Goal: Task Accomplishment & Management: Use online tool/utility

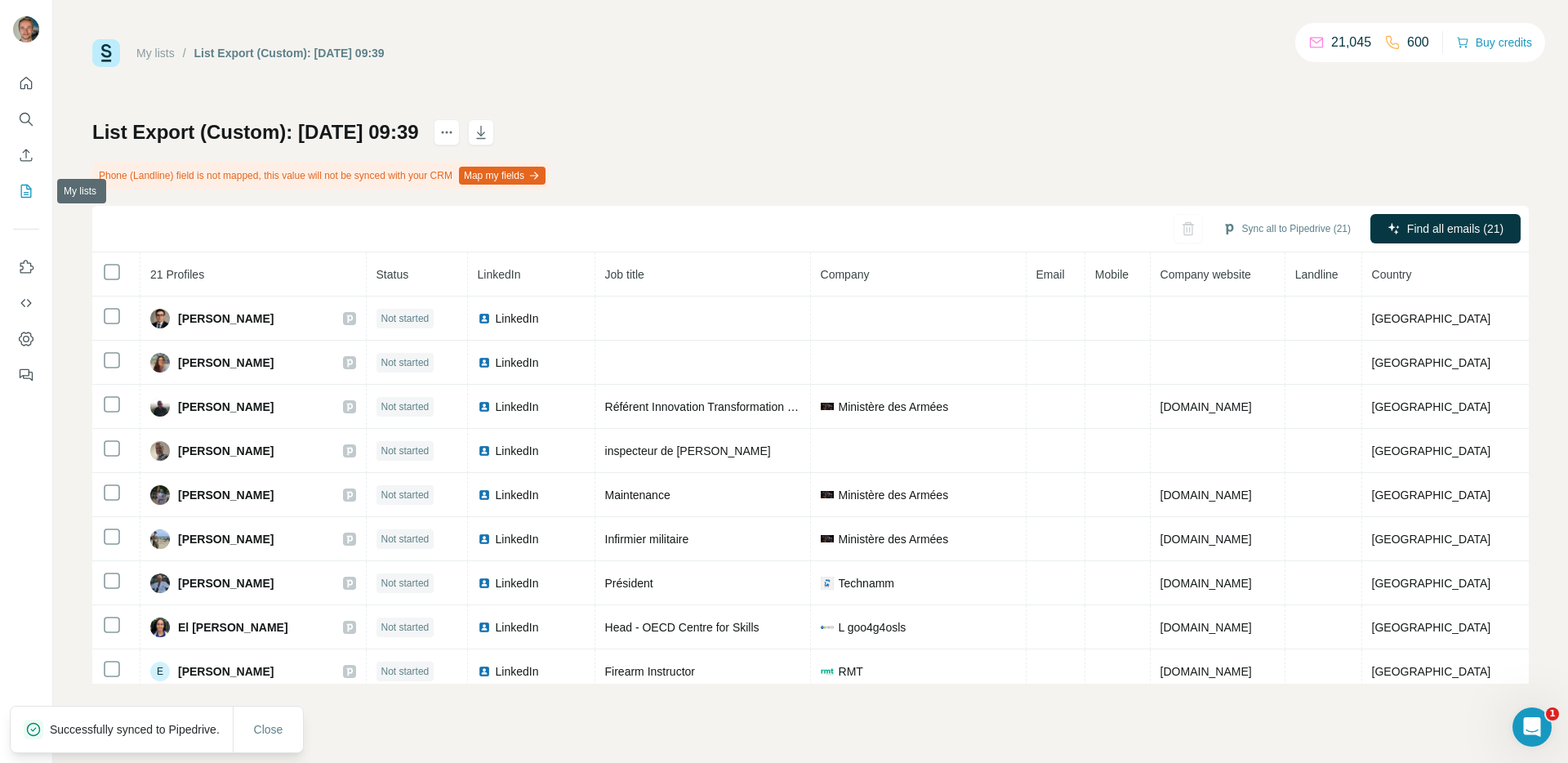
click at [19, 188] on icon "My lists" at bounding box center [26, 191] width 16 height 16
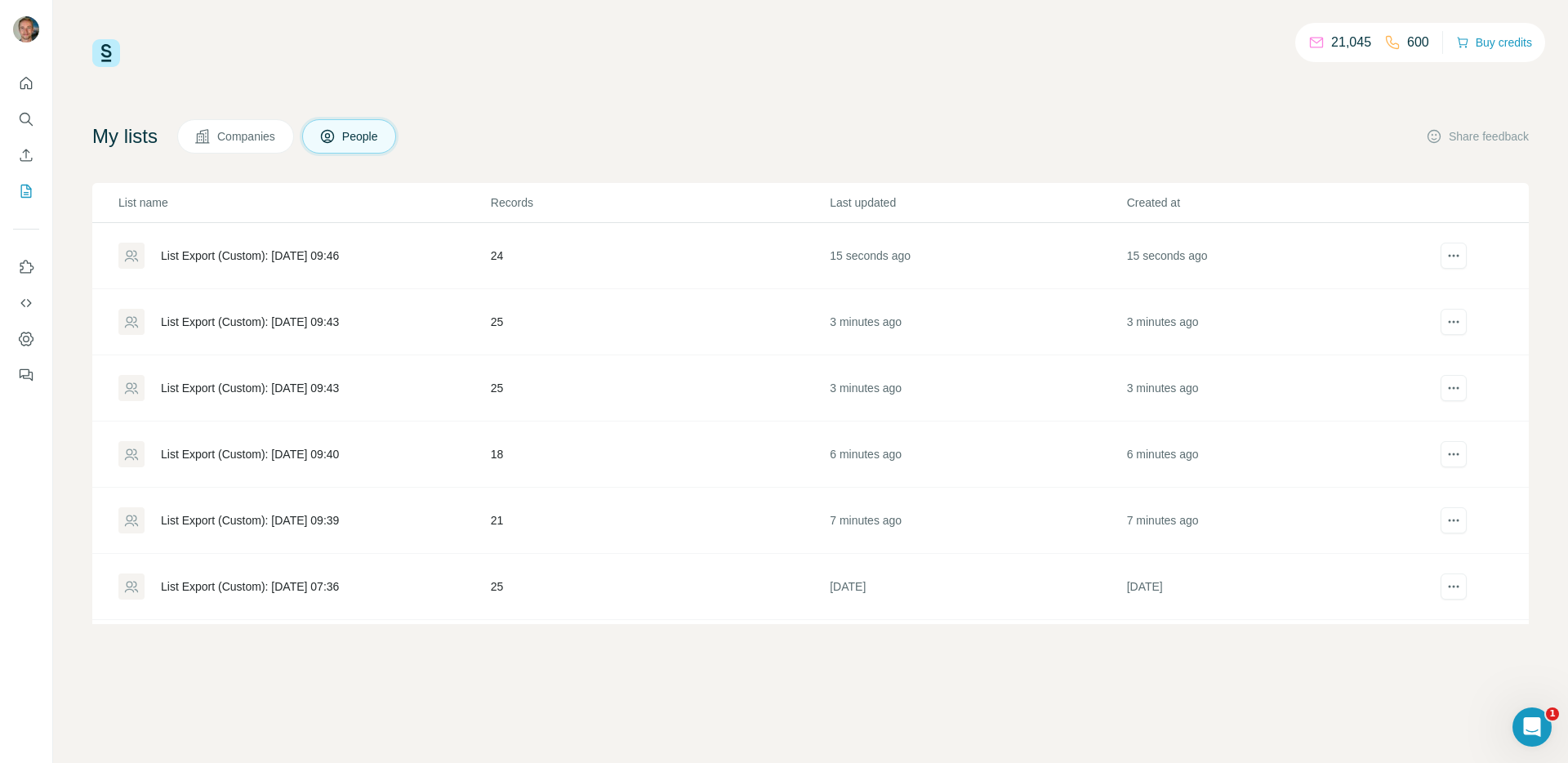
click at [589, 514] on td "21" at bounding box center [659, 520] width 339 height 66
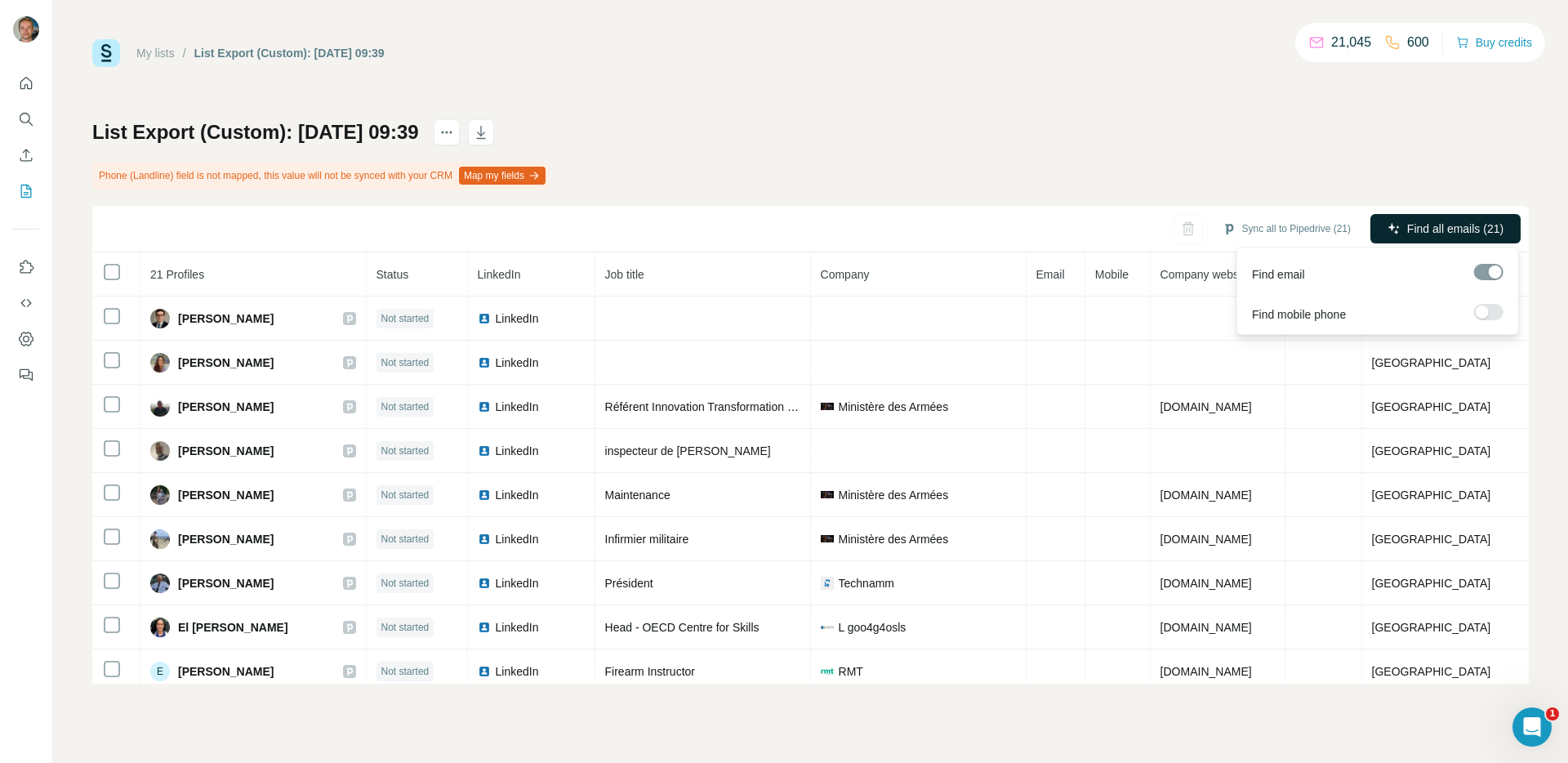
click at [1473, 226] on span "Find all emails (21)" at bounding box center [1455, 228] width 96 height 16
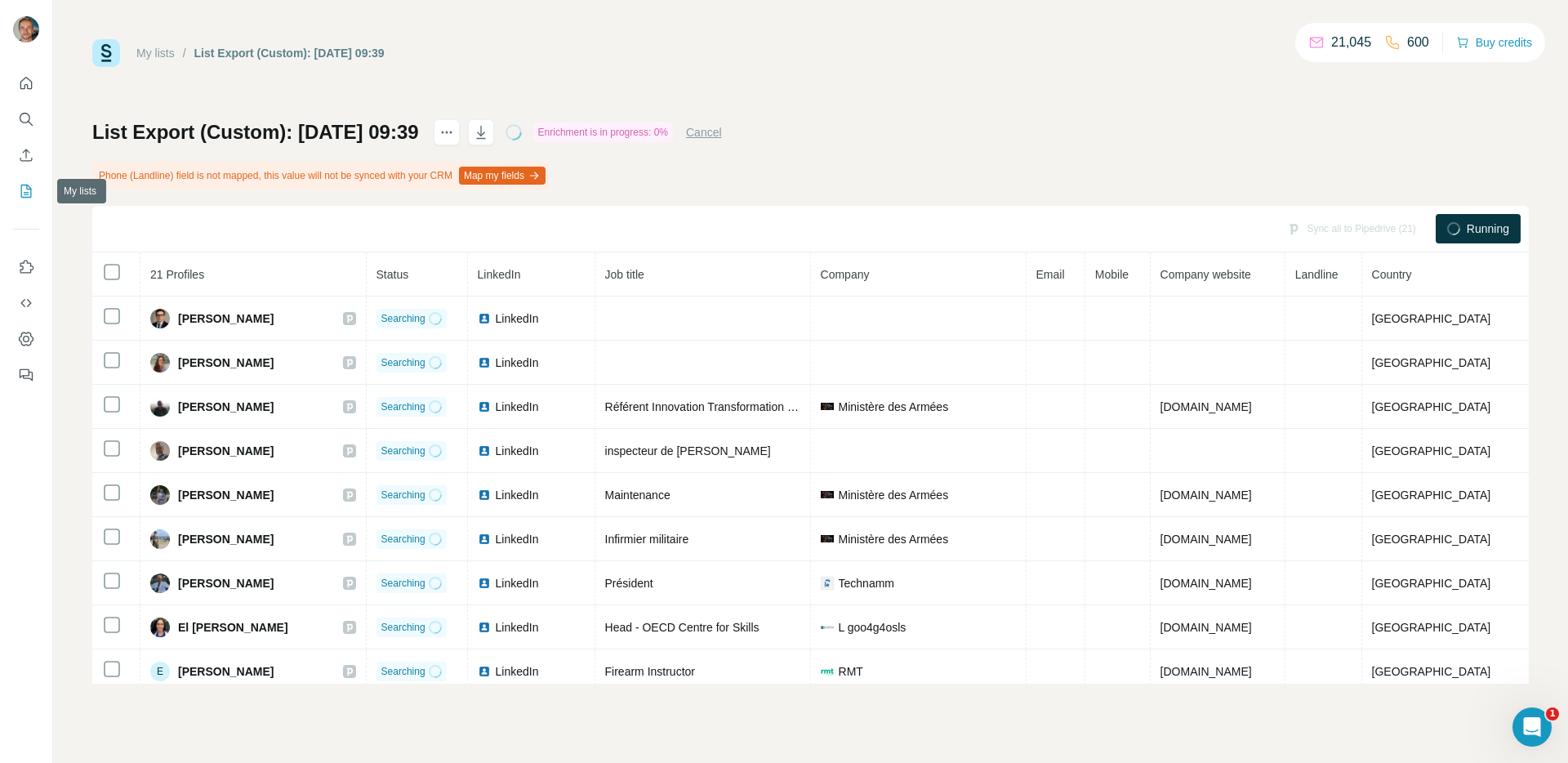
click at [26, 183] on icon "My lists" at bounding box center [26, 191] width 16 height 16
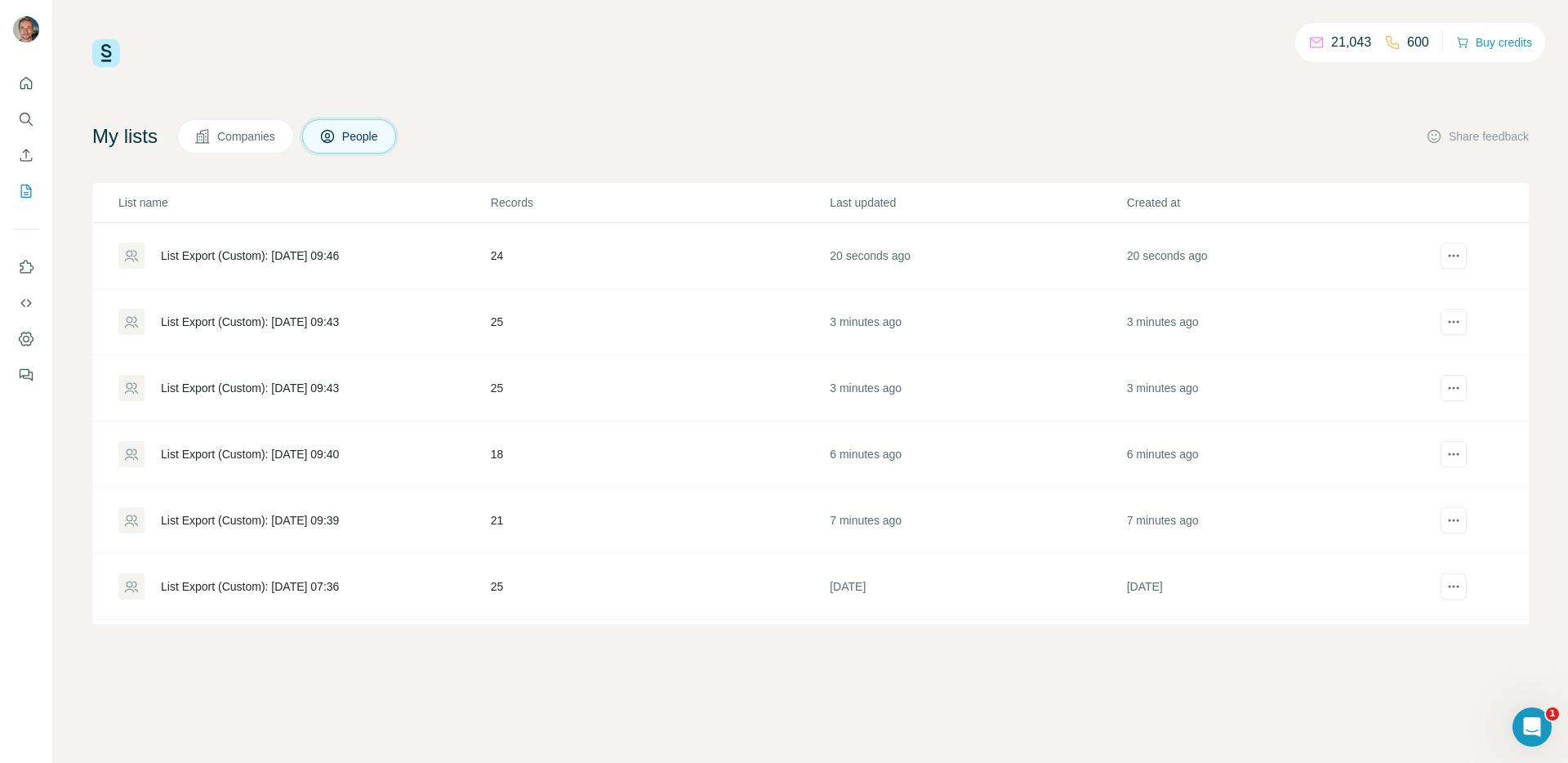
click at [339, 459] on div "List Export (Custom): [DATE] 09:40" at bounding box center [250, 454] width 178 height 16
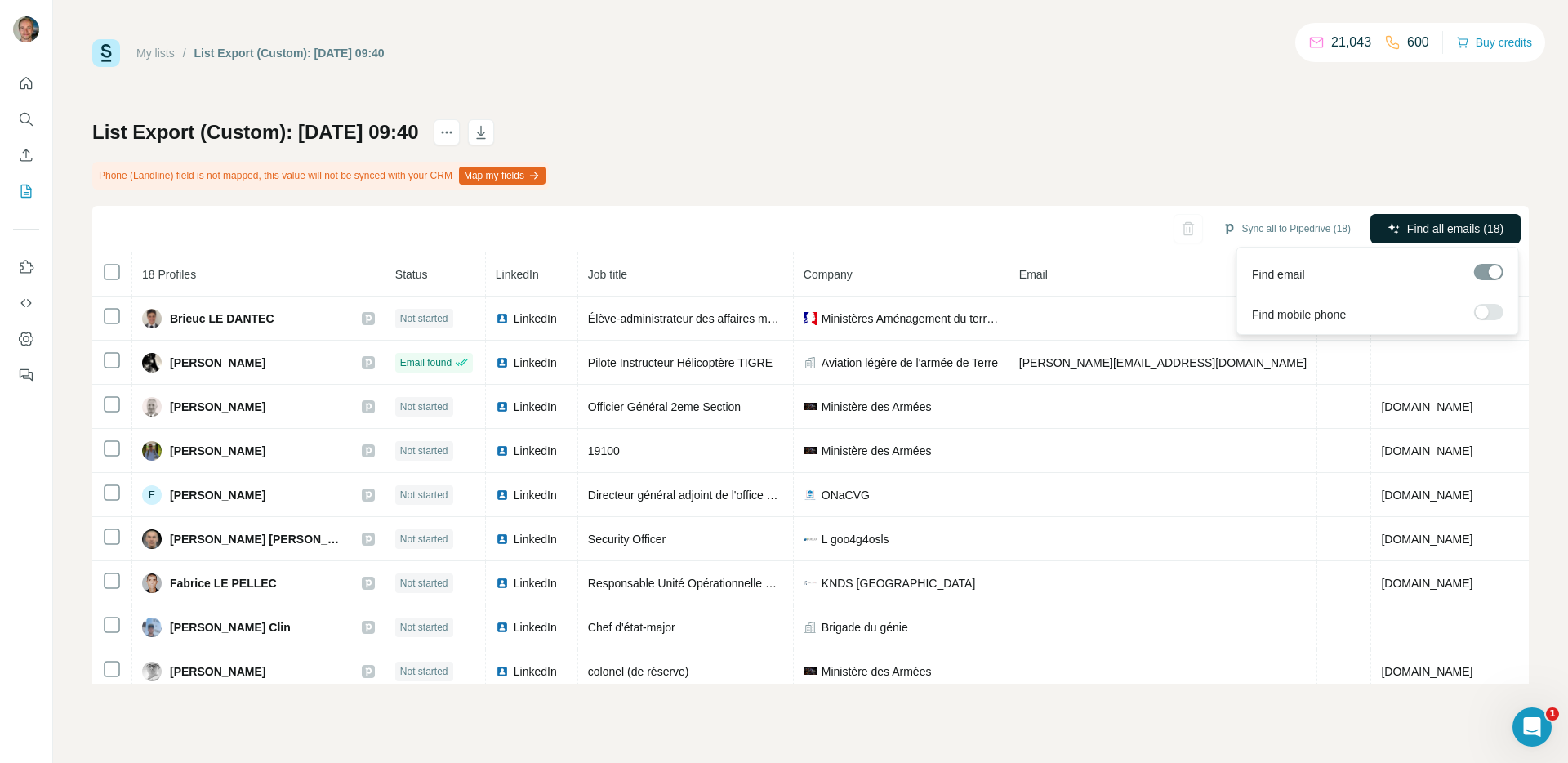
click at [1436, 235] on span "Find all emails (18)" at bounding box center [1455, 228] width 96 height 16
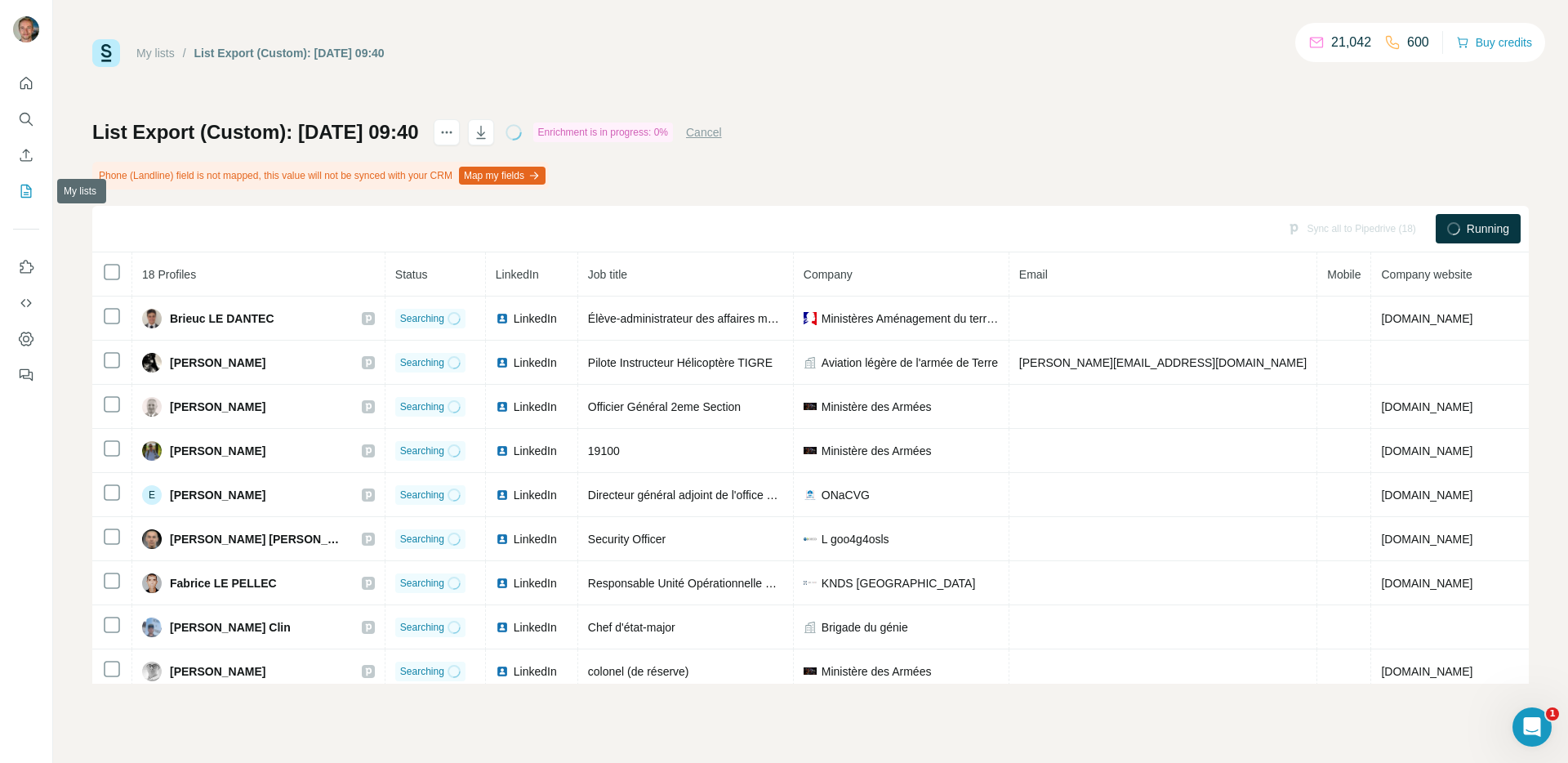
click at [17, 189] on button "My lists" at bounding box center [26, 191] width 26 height 30
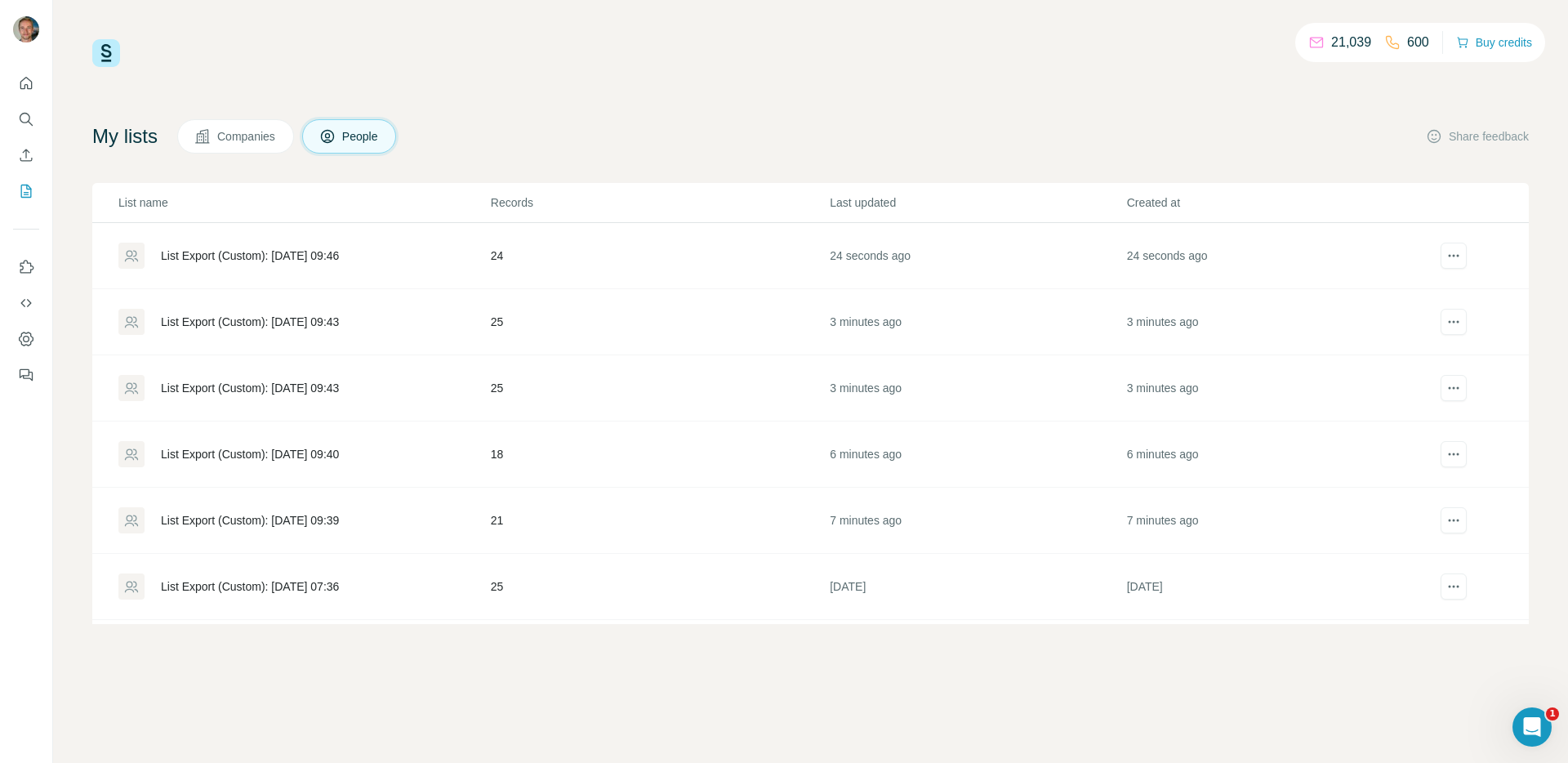
click at [315, 383] on div "List Export (Custom): [DATE] 09:43" at bounding box center [250, 388] width 178 height 16
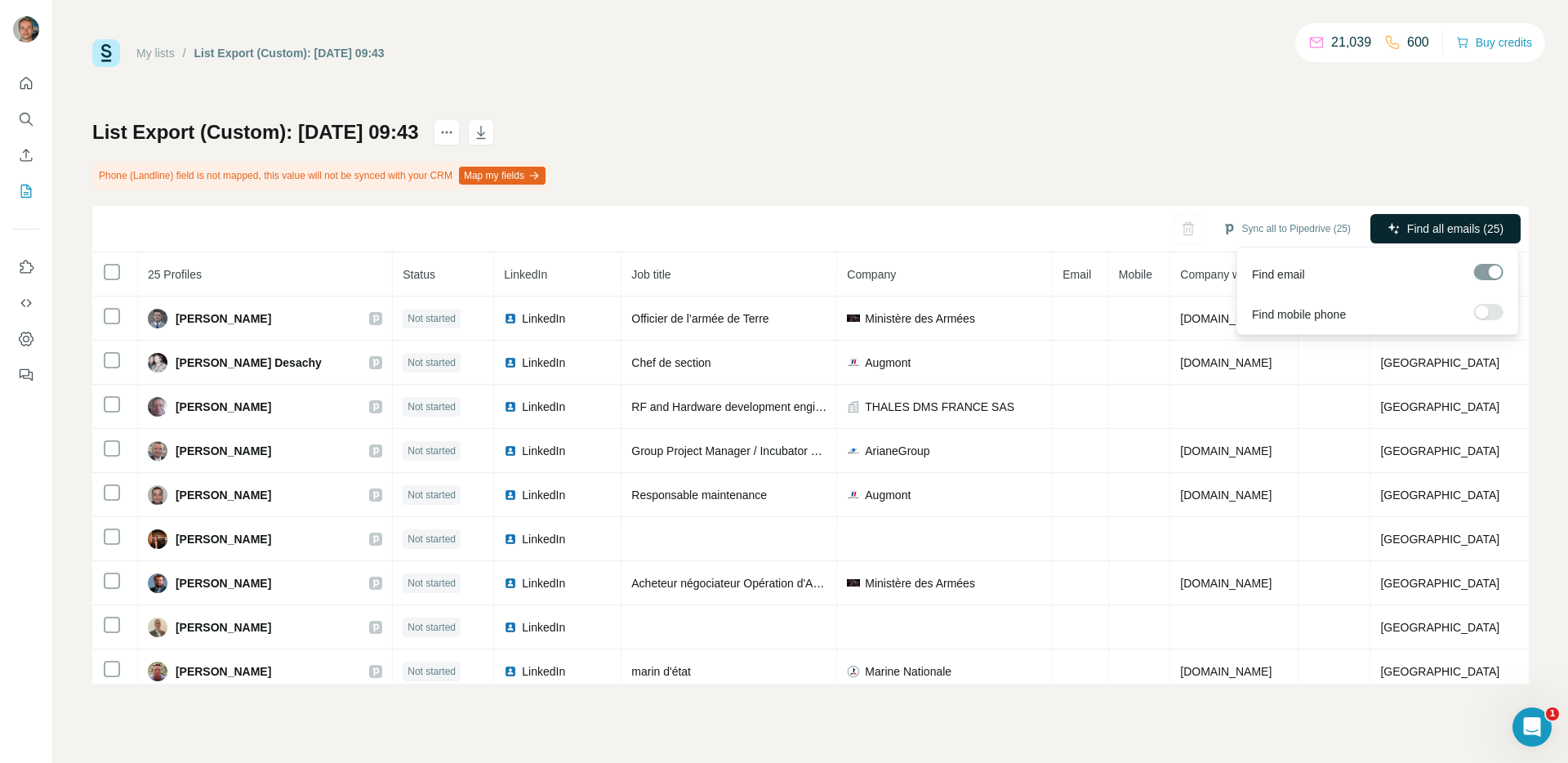
click at [1462, 228] on span "Find all emails (25)" at bounding box center [1455, 228] width 96 height 16
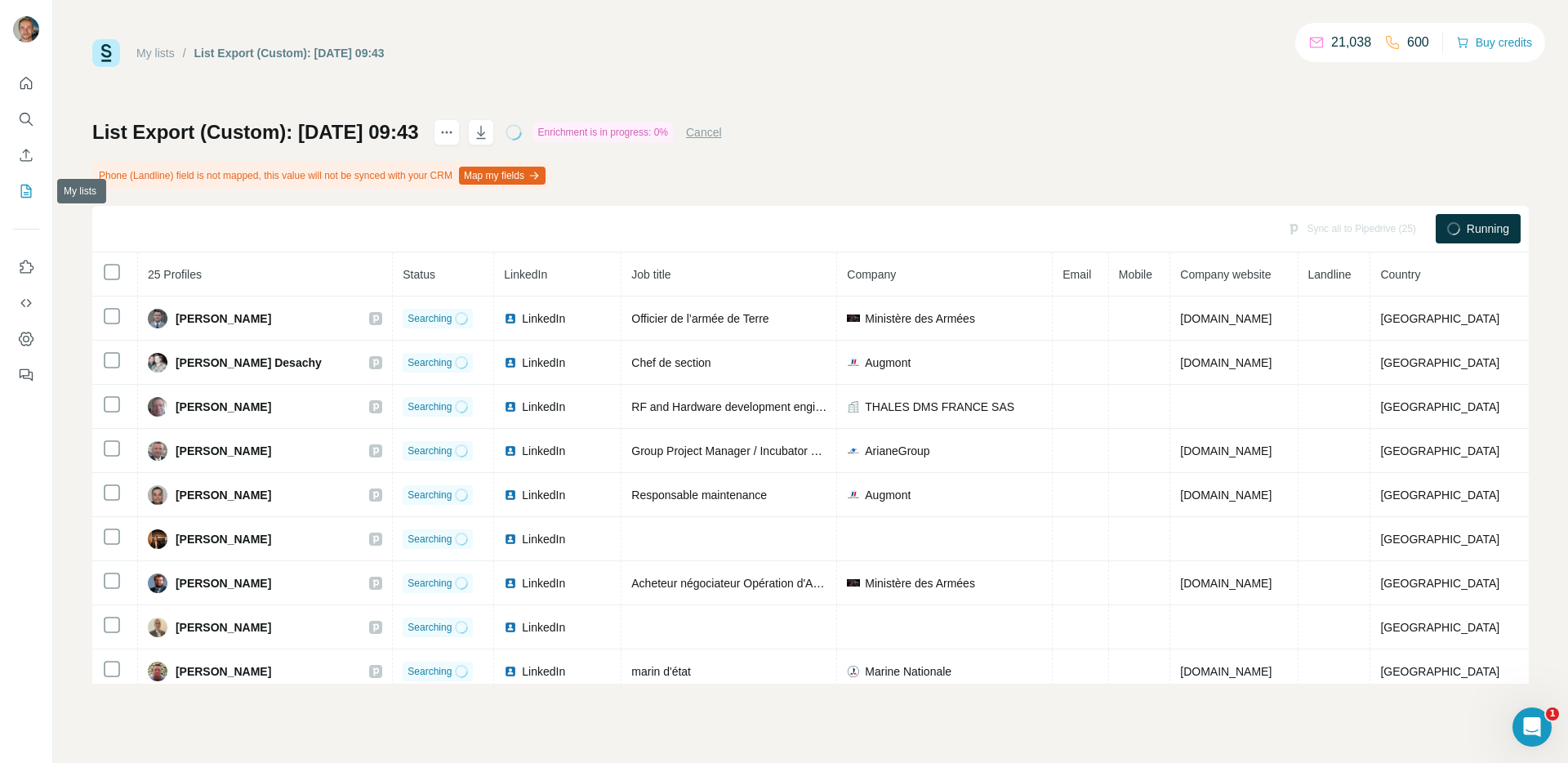
click at [19, 193] on icon "My lists" at bounding box center [26, 191] width 16 height 16
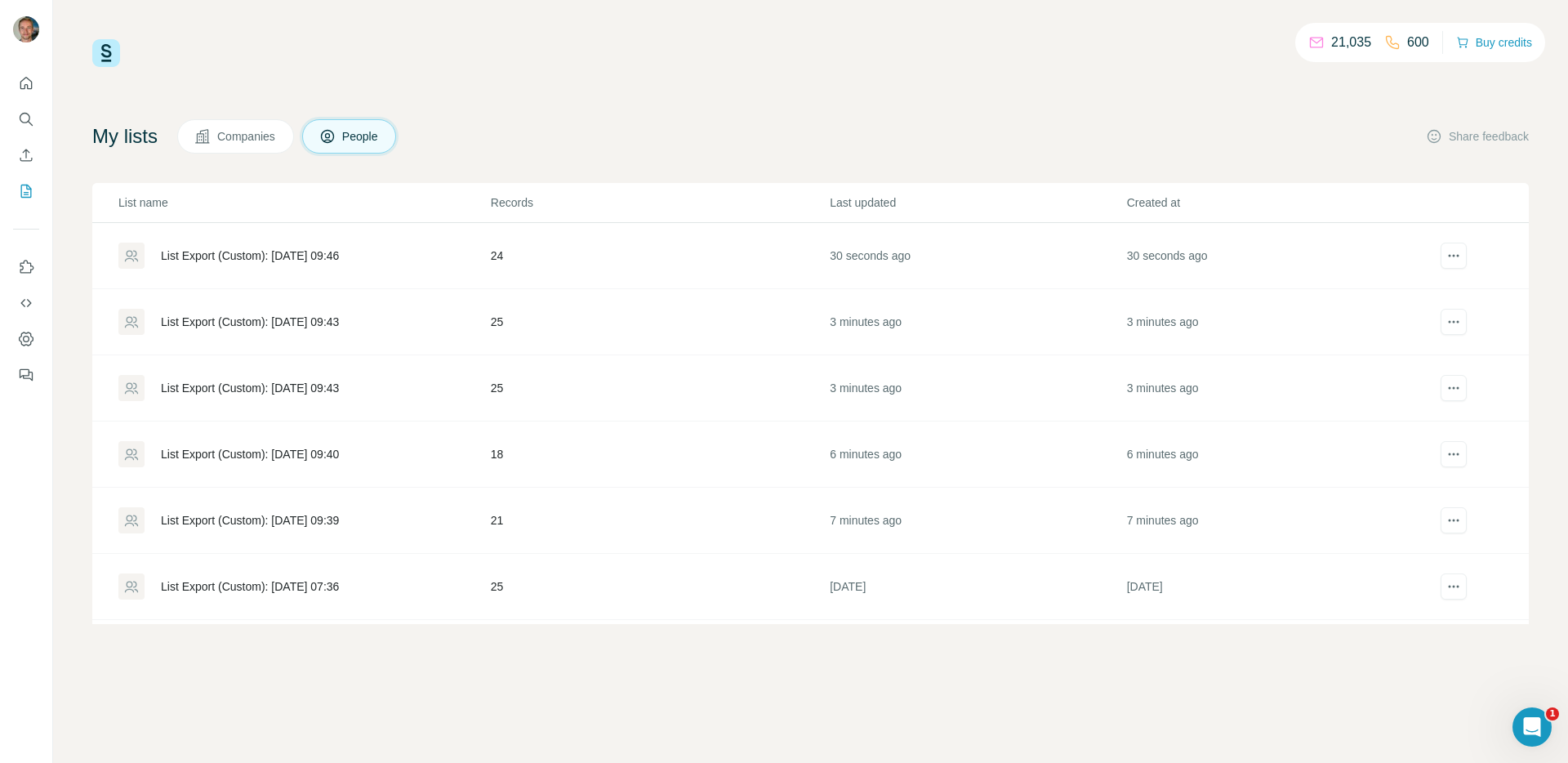
click at [339, 320] on div "List Export (Custom): [DATE] 09:43" at bounding box center [250, 322] width 178 height 16
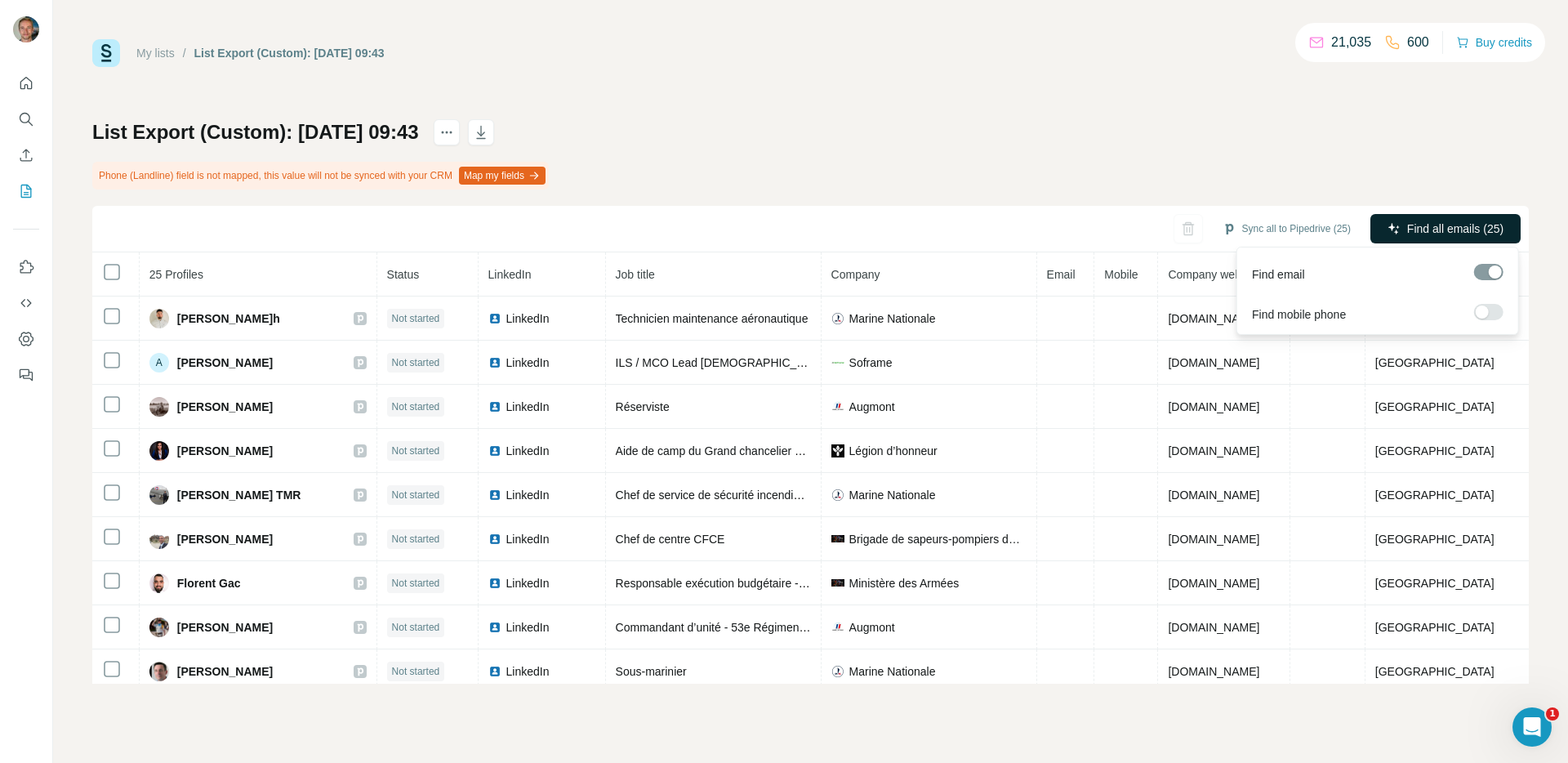
click at [1453, 223] on span "Find all emails (25)" at bounding box center [1455, 228] width 96 height 16
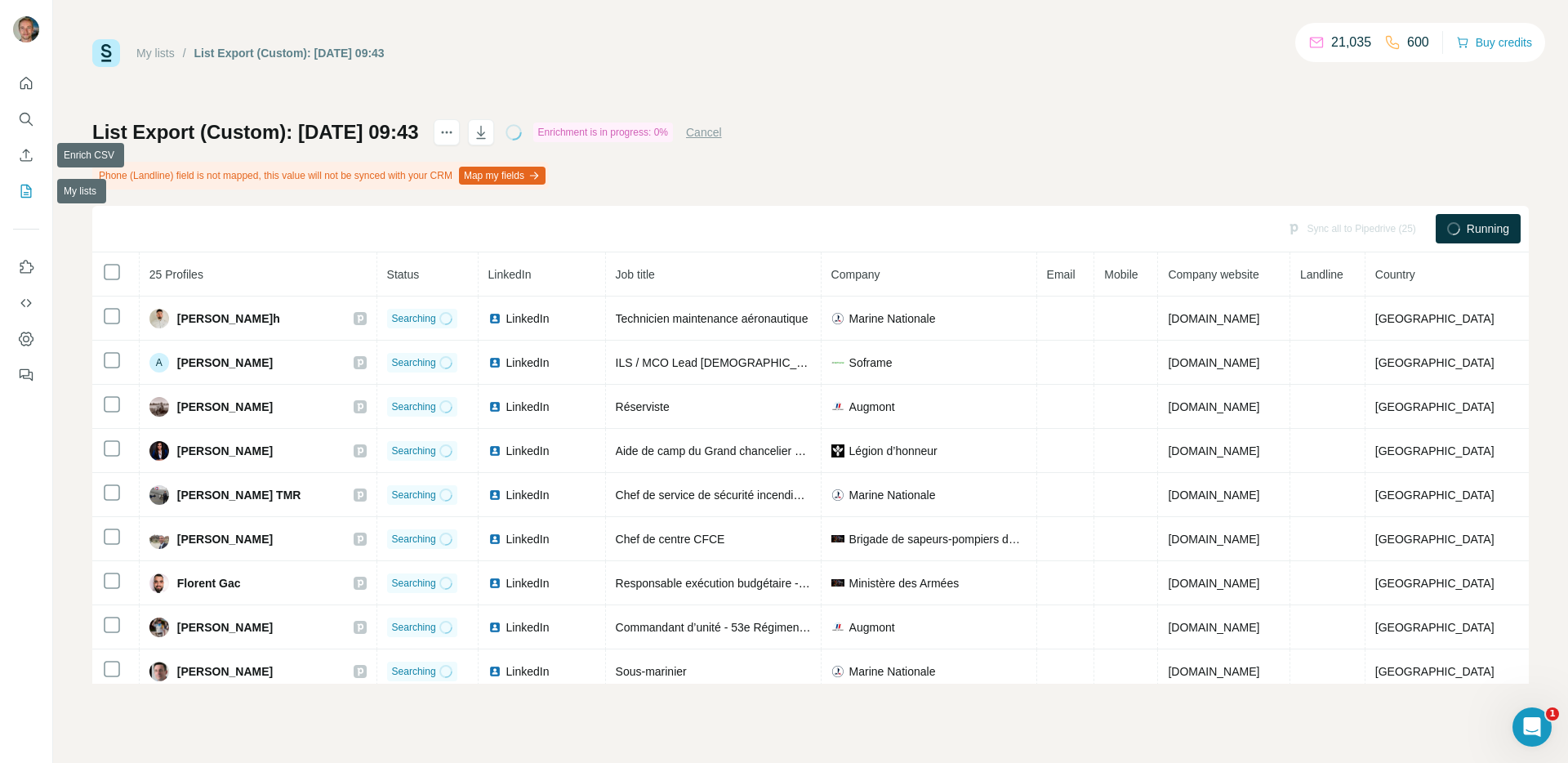
click at [3, 189] on div at bounding box center [26, 224] width 52 height 331
click at [24, 190] on icon "My lists" at bounding box center [26, 191] width 16 height 16
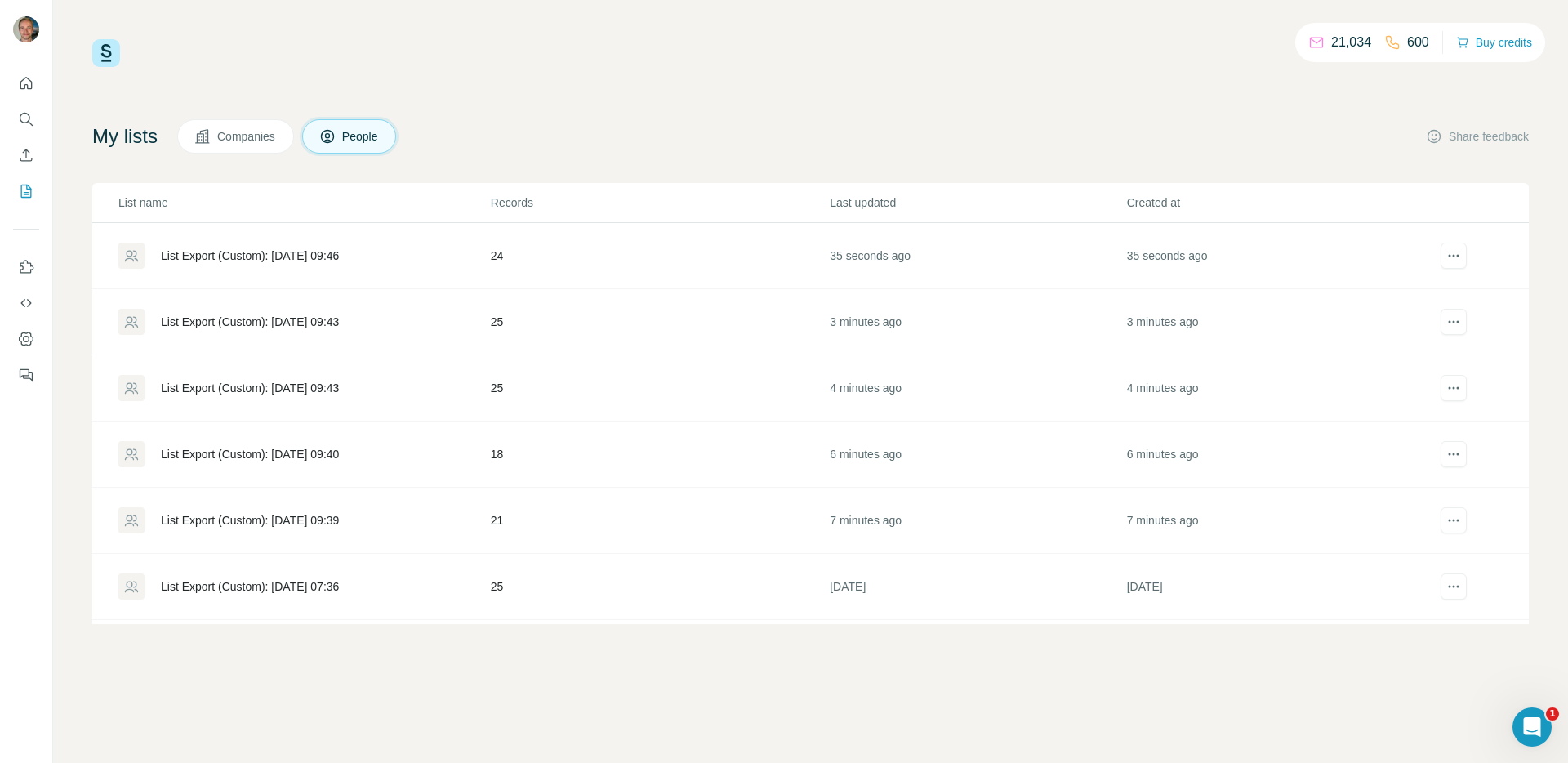
click at [358, 268] on div "List Export (Custom): [DATE] 09:46" at bounding box center [303, 255] width 371 height 26
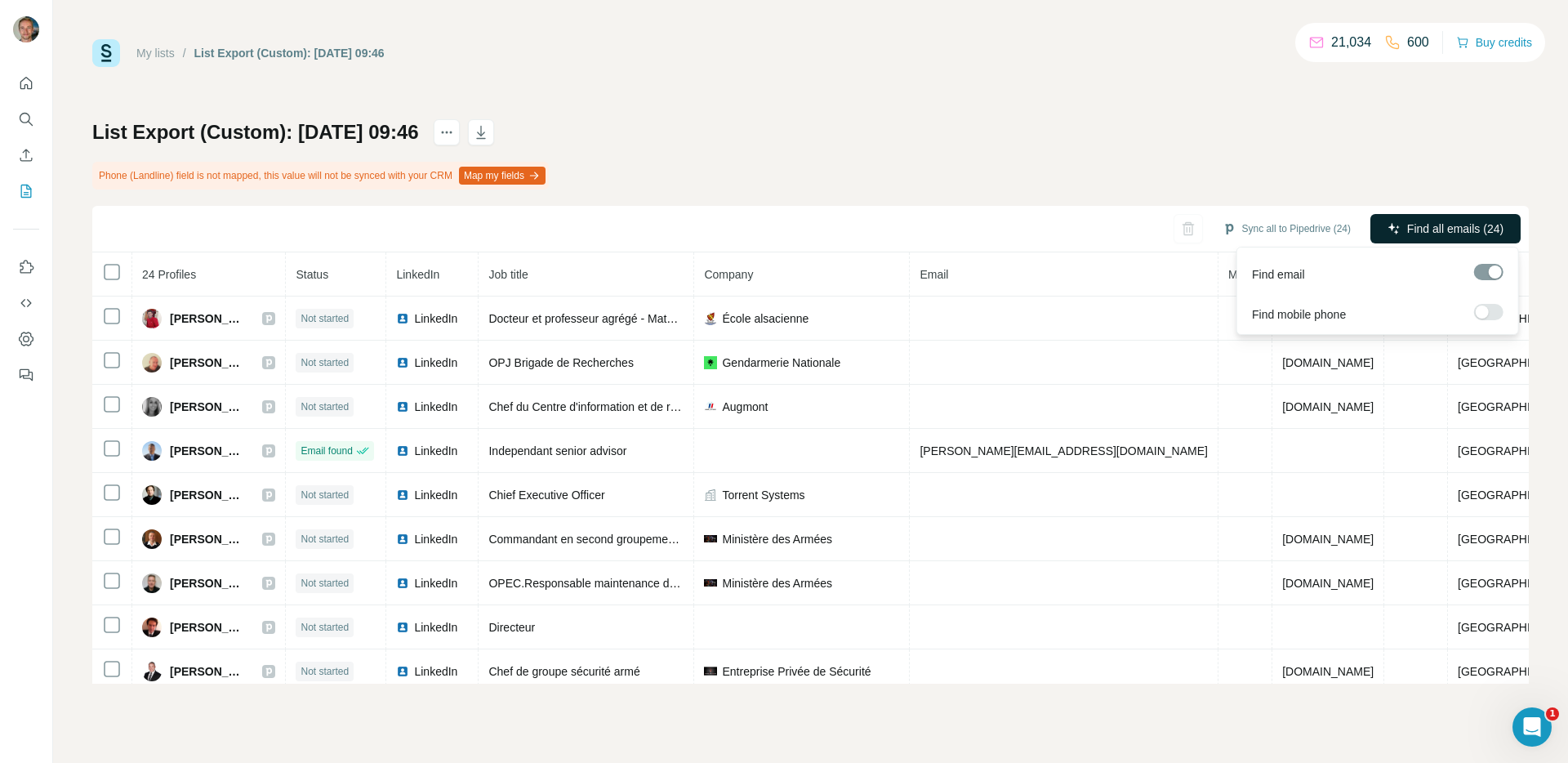
click at [1426, 235] on span "Find all emails (24)" at bounding box center [1455, 228] width 96 height 16
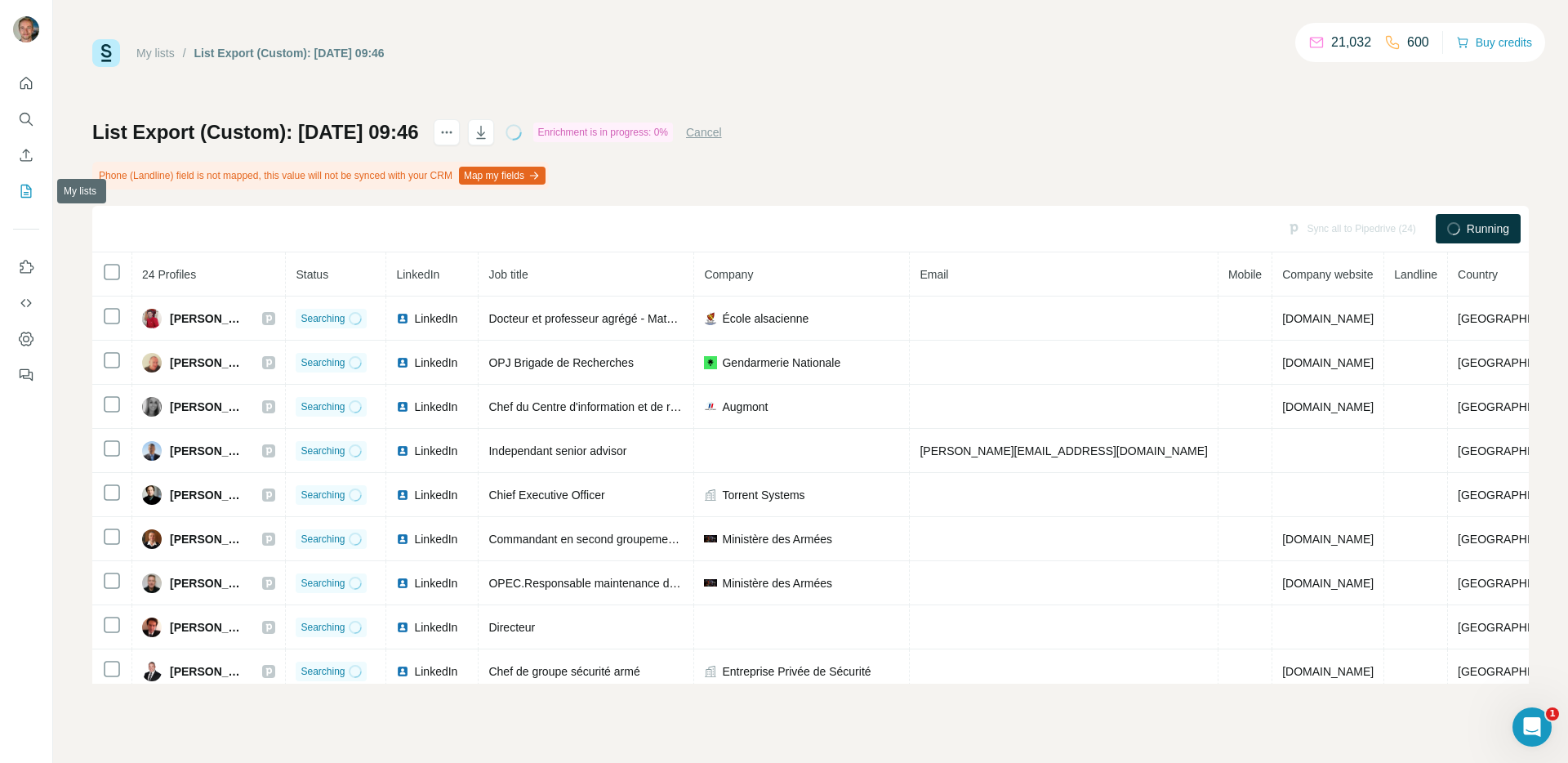
click at [31, 199] on icon "My lists" at bounding box center [26, 191] width 16 height 16
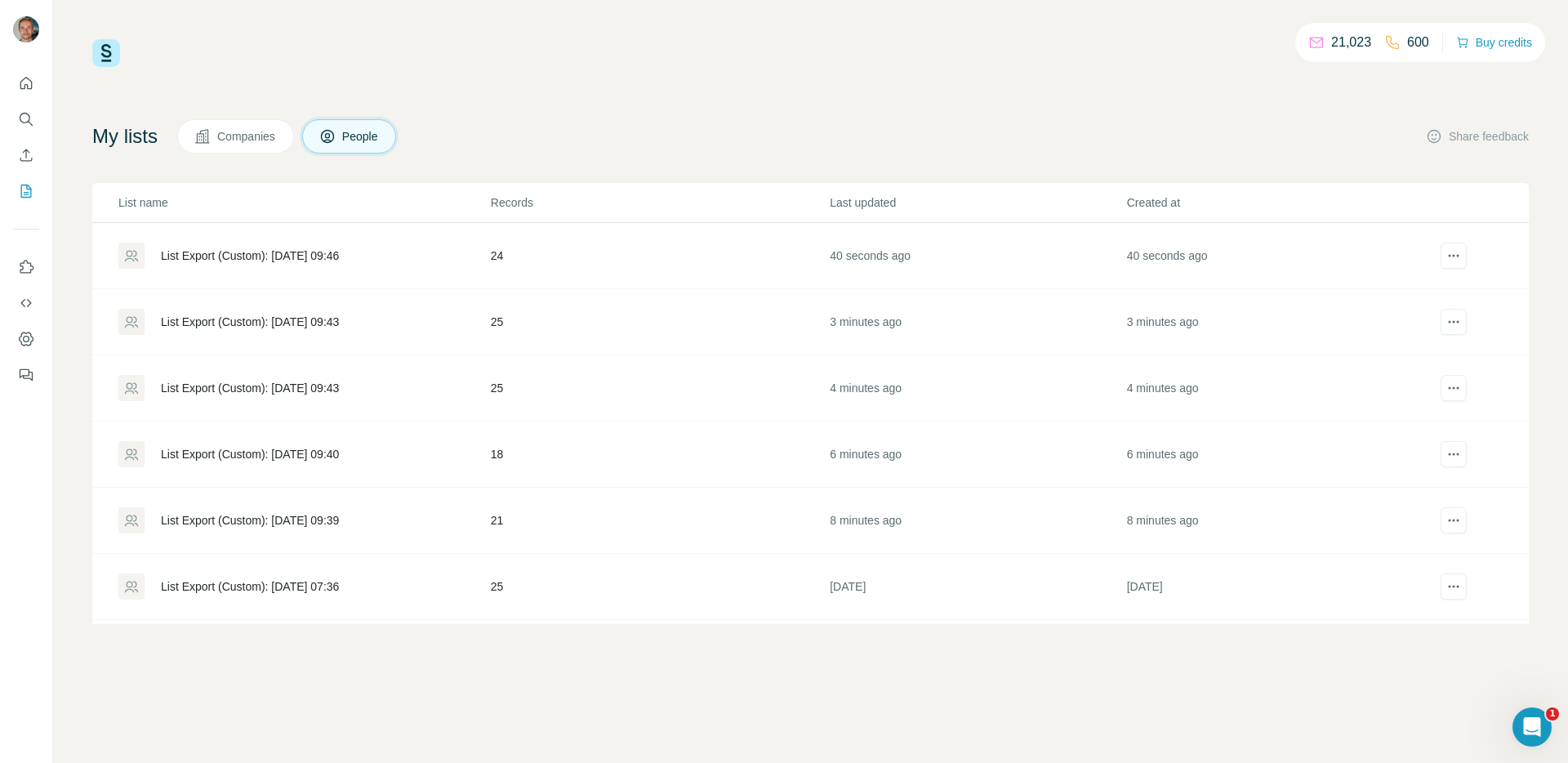
click at [367, 505] on td "List Export (Custom): [DATE] 09:39" at bounding box center [291, 520] width 398 height 66
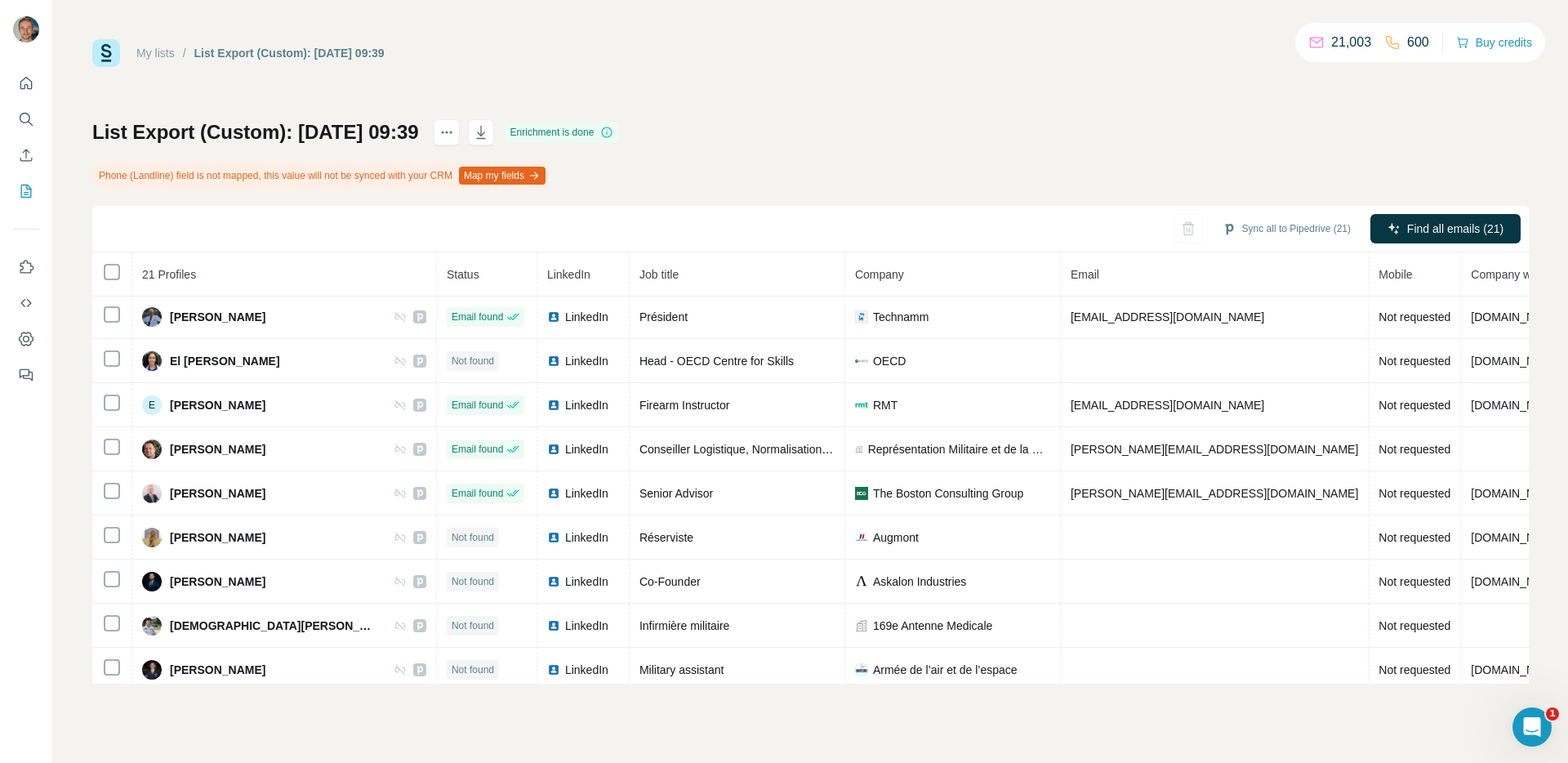
scroll to position [274, 0]
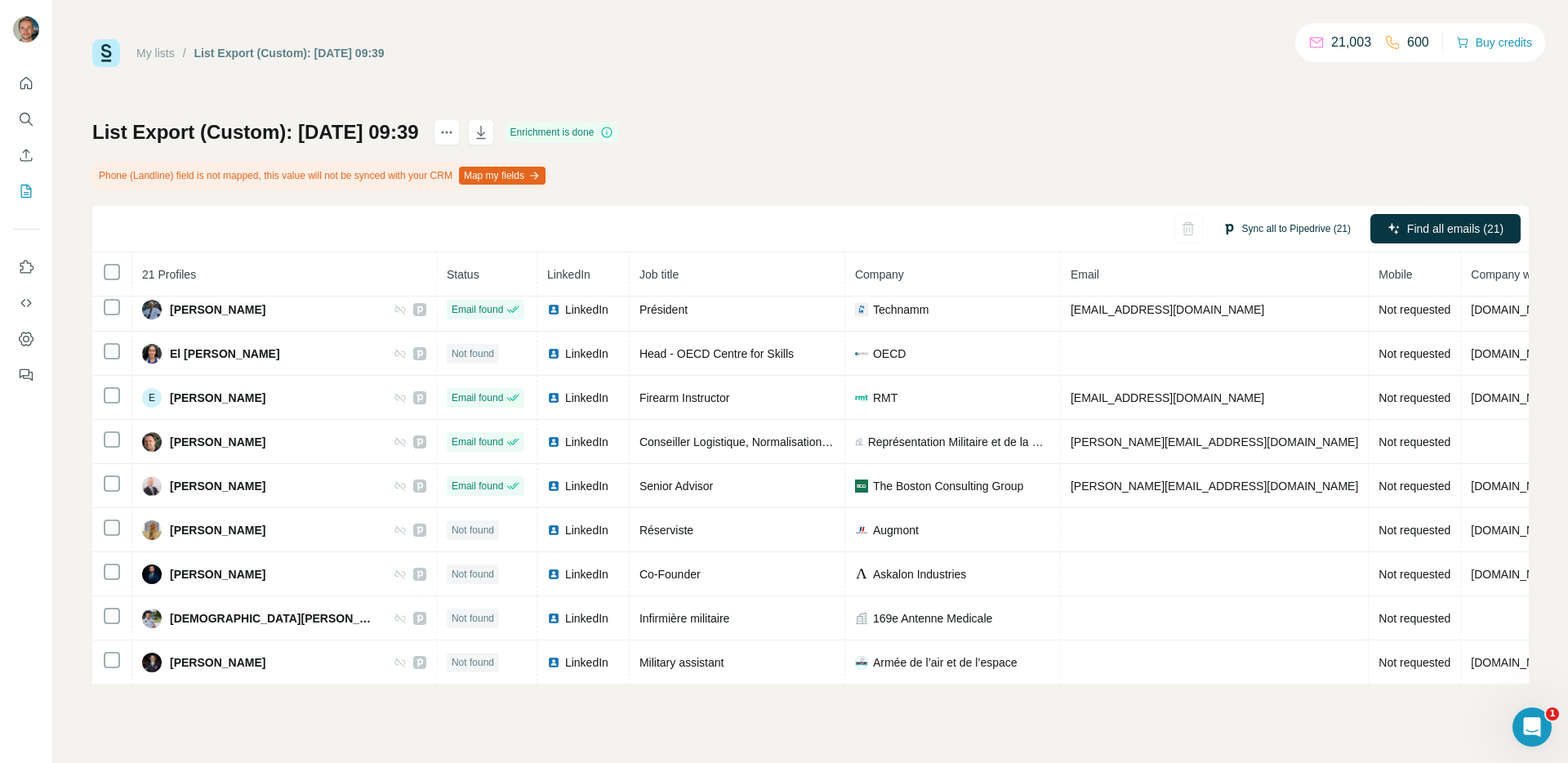
click at [1286, 229] on button "Sync all to Pipedrive (21)" at bounding box center [1286, 229] width 151 height 25
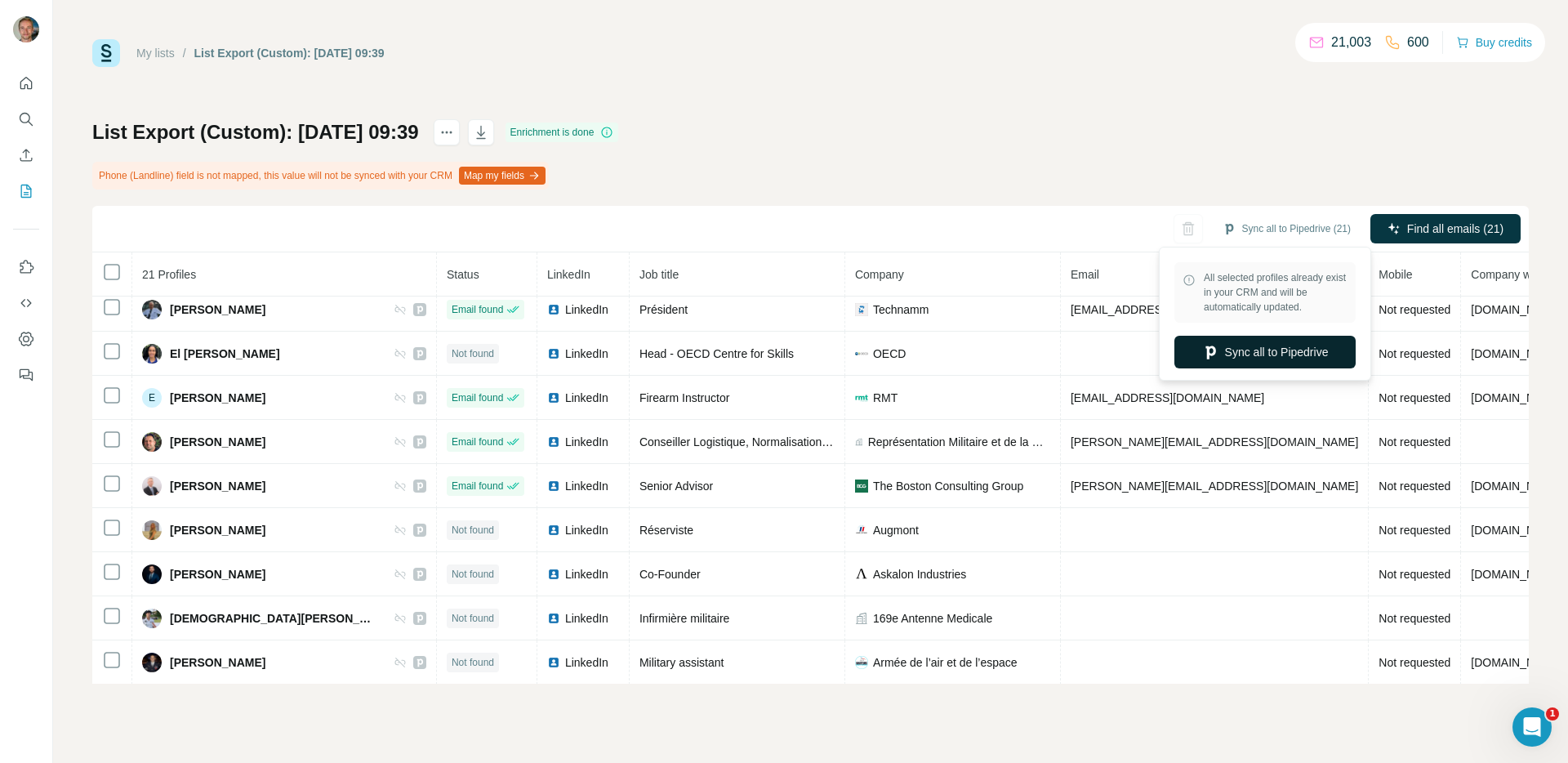
click at [1297, 345] on button "Sync all to Pipedrive" at bounding box center [1265, 352] width 181 height 32
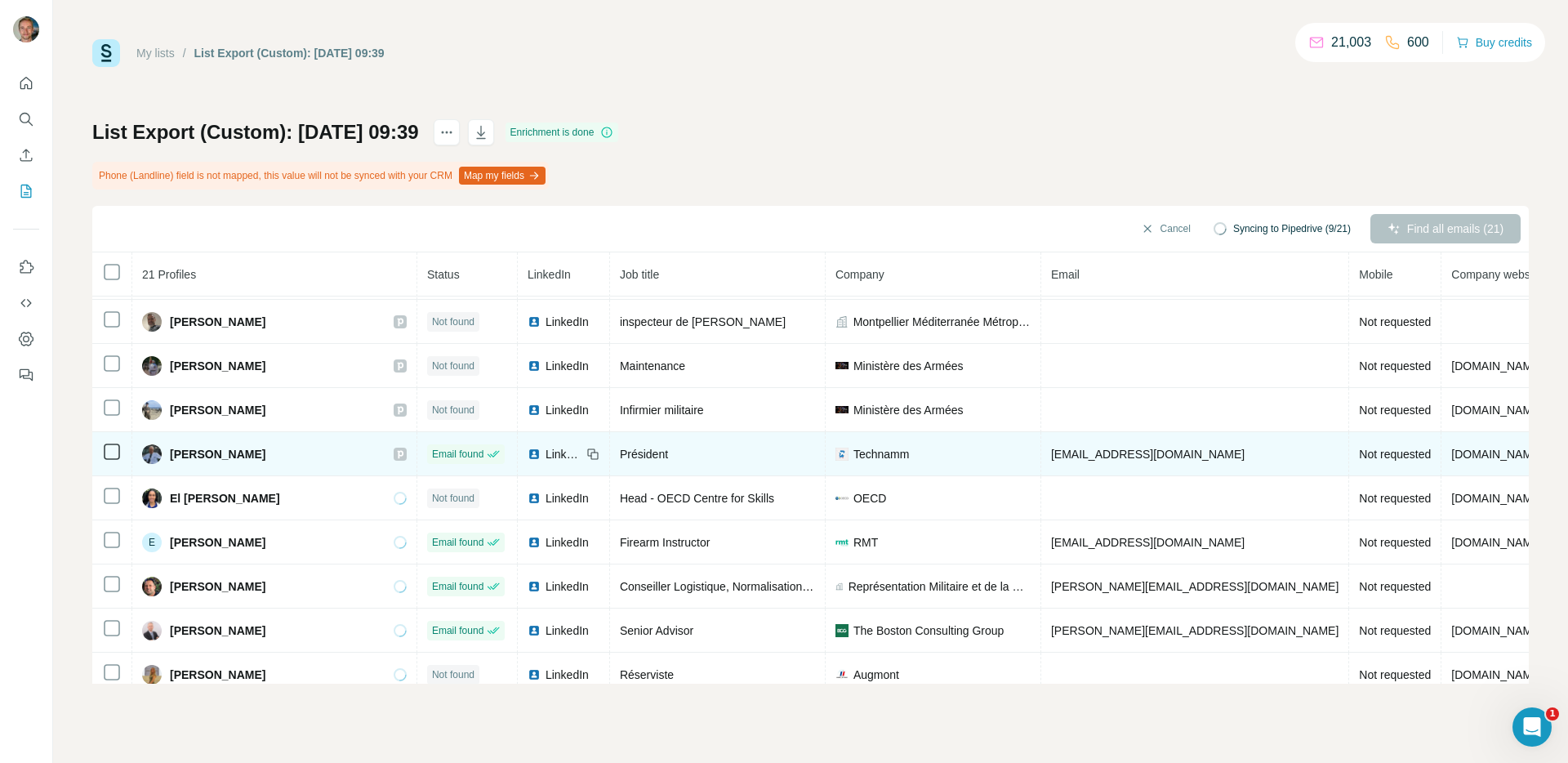
scroll to position [0, 0]
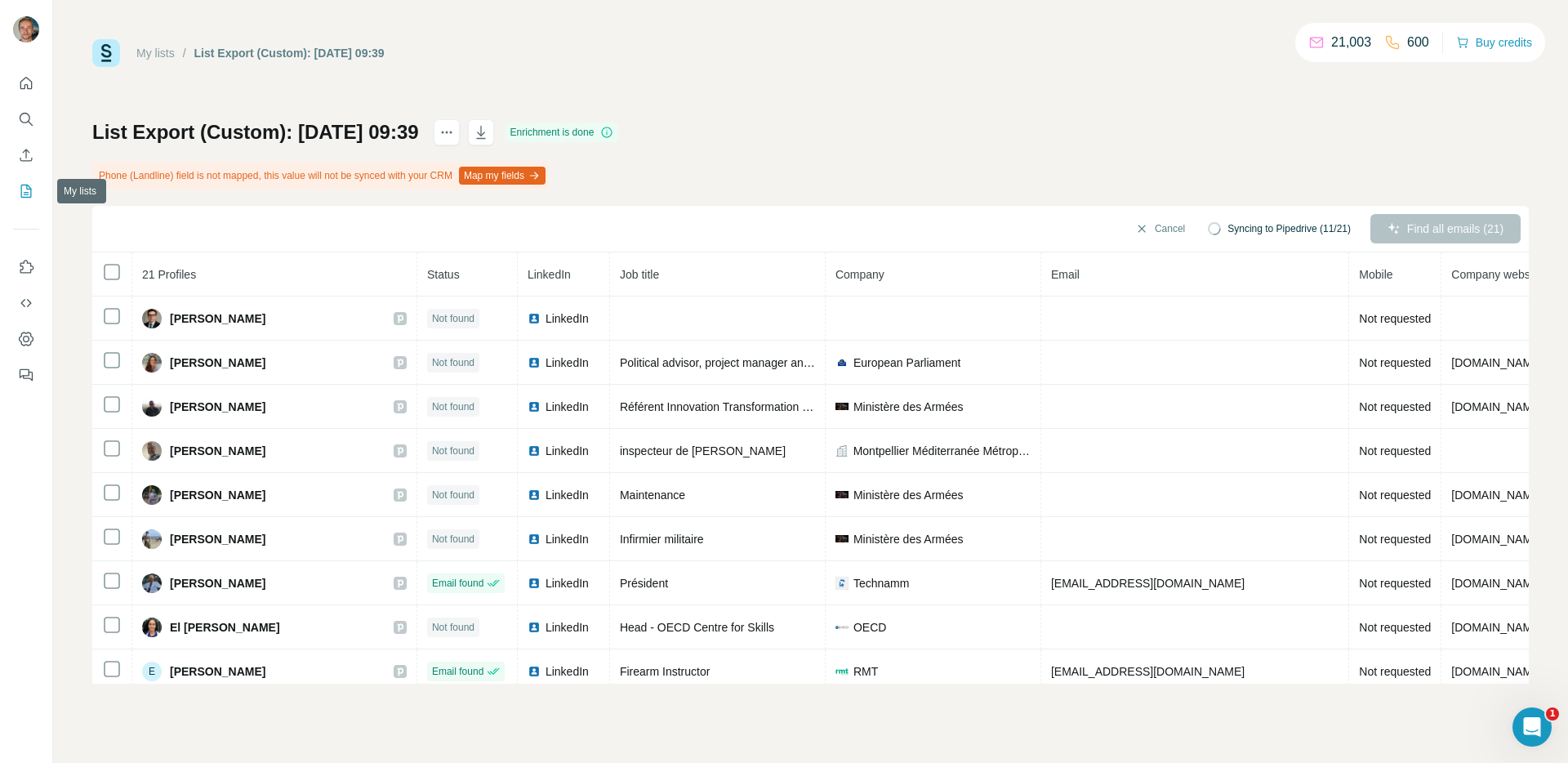
click at [17, 196] on button "My lists" at bounding box center [26, 191] width 26 height 30
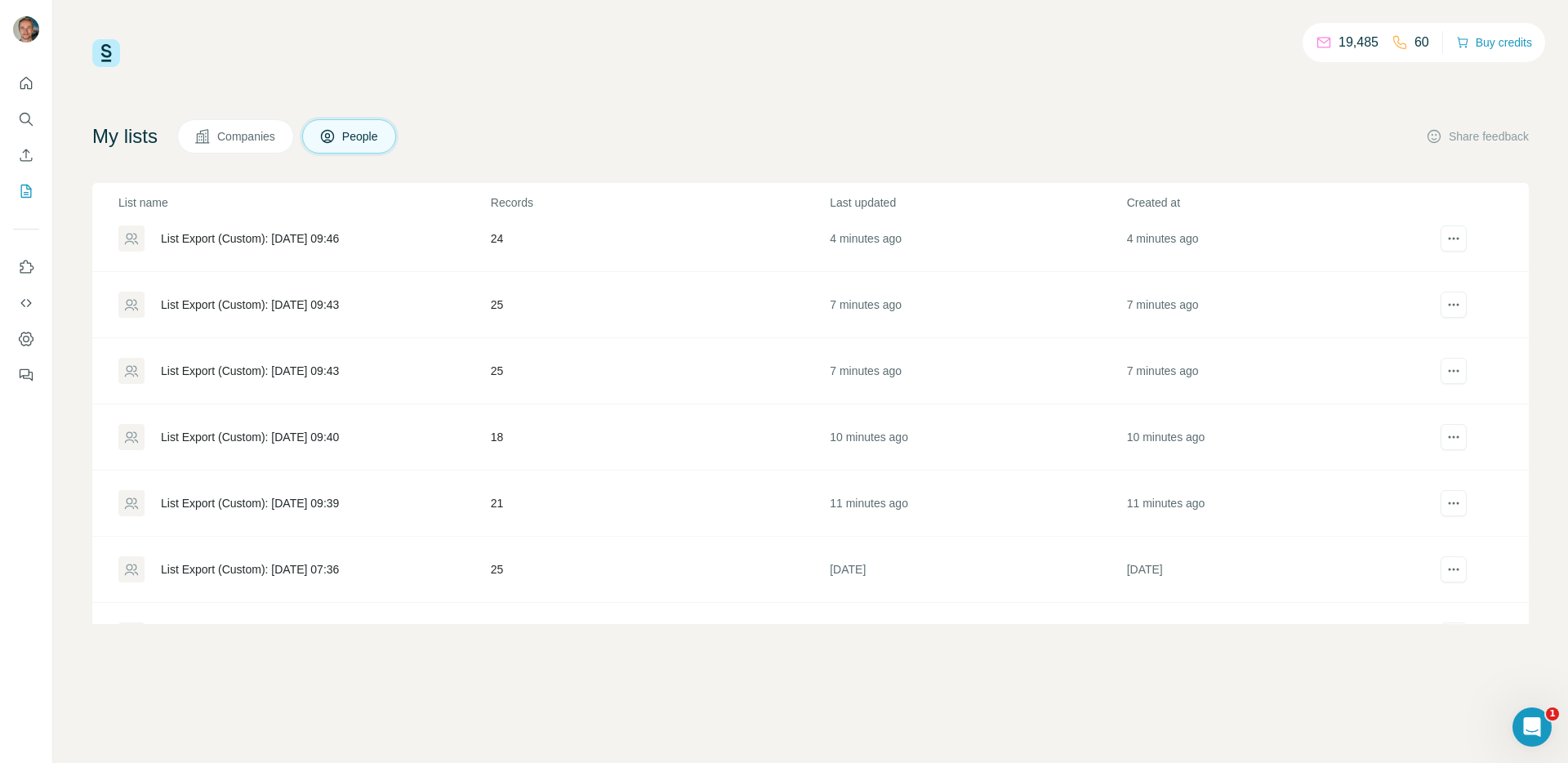
scroll to position [27, 0]
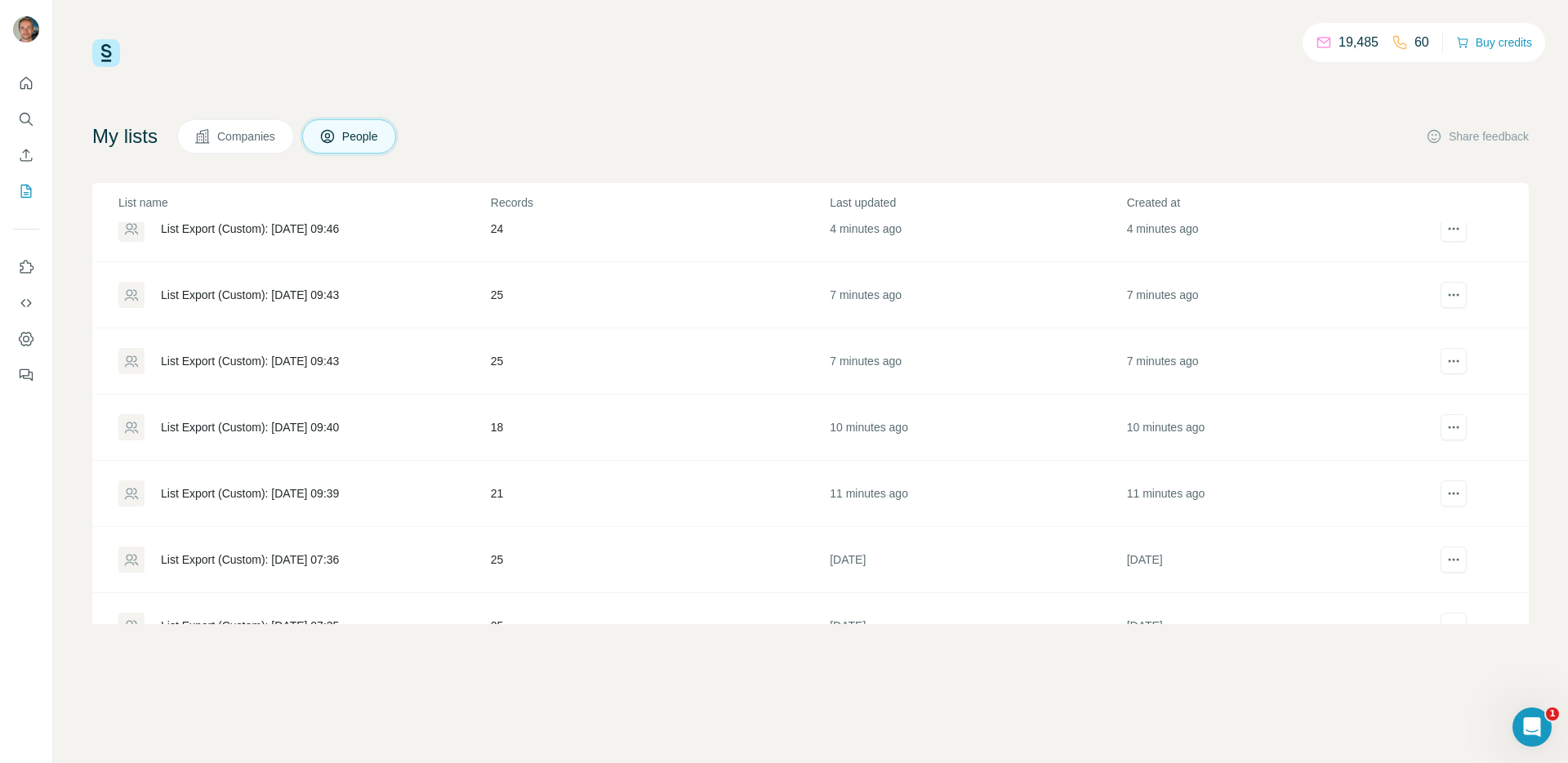
click at [331, 438] on div "List Export (Custom): [DATE] 09:40" at bounding box center [303, 427] width 371 height 26
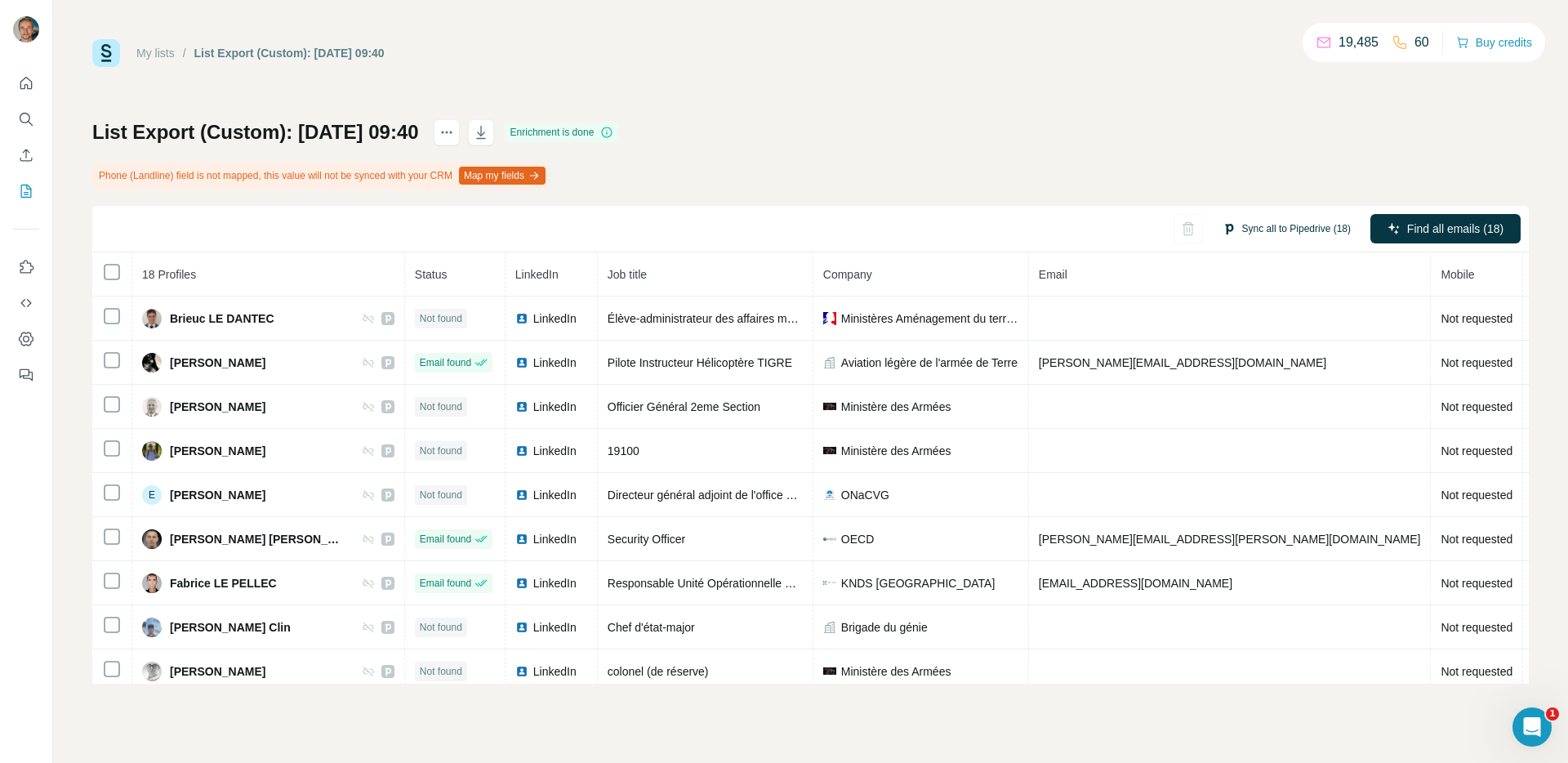
click at [1278, 223] on button "Sync all to Pipedrive (18)" at bounding box center [1286, 229] width 151 height 25
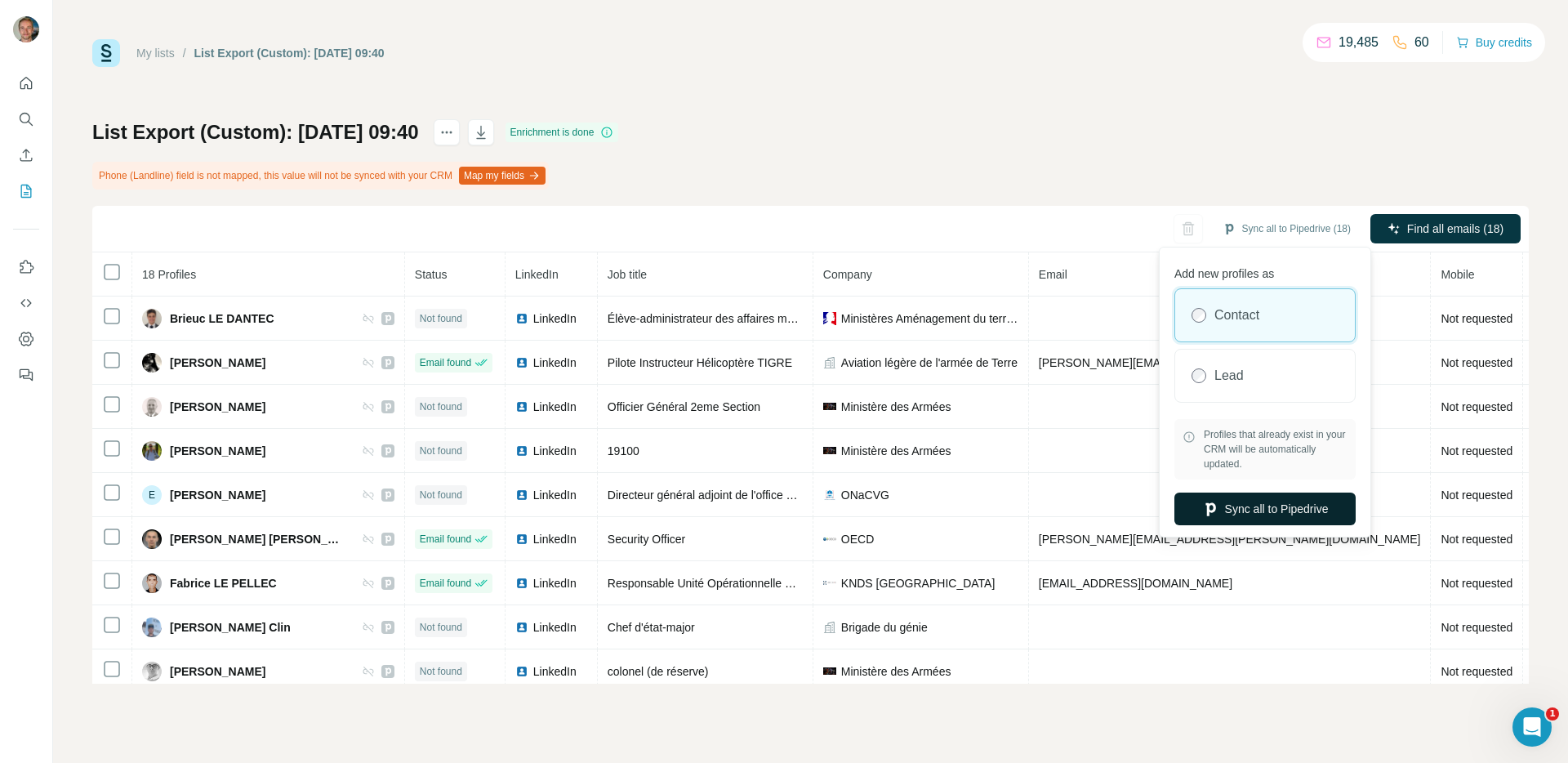
click at [1234, 519] on button "Sync all to Pipedrive" at bounding box center [1265, 509] width 181 height 32
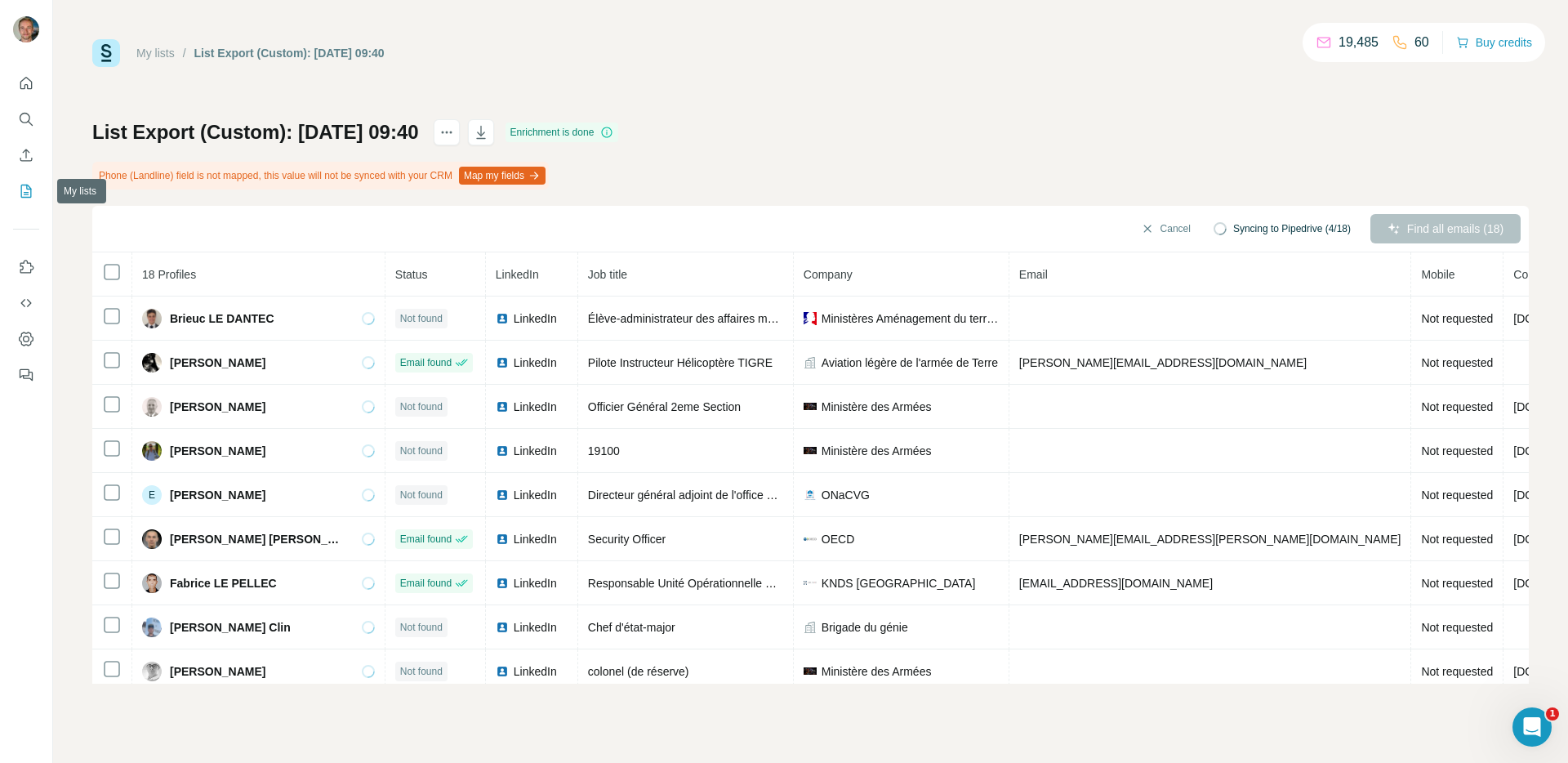
click at [27, 198] on icon "My lists" at bounding box center [26, 191] width 16 height 16
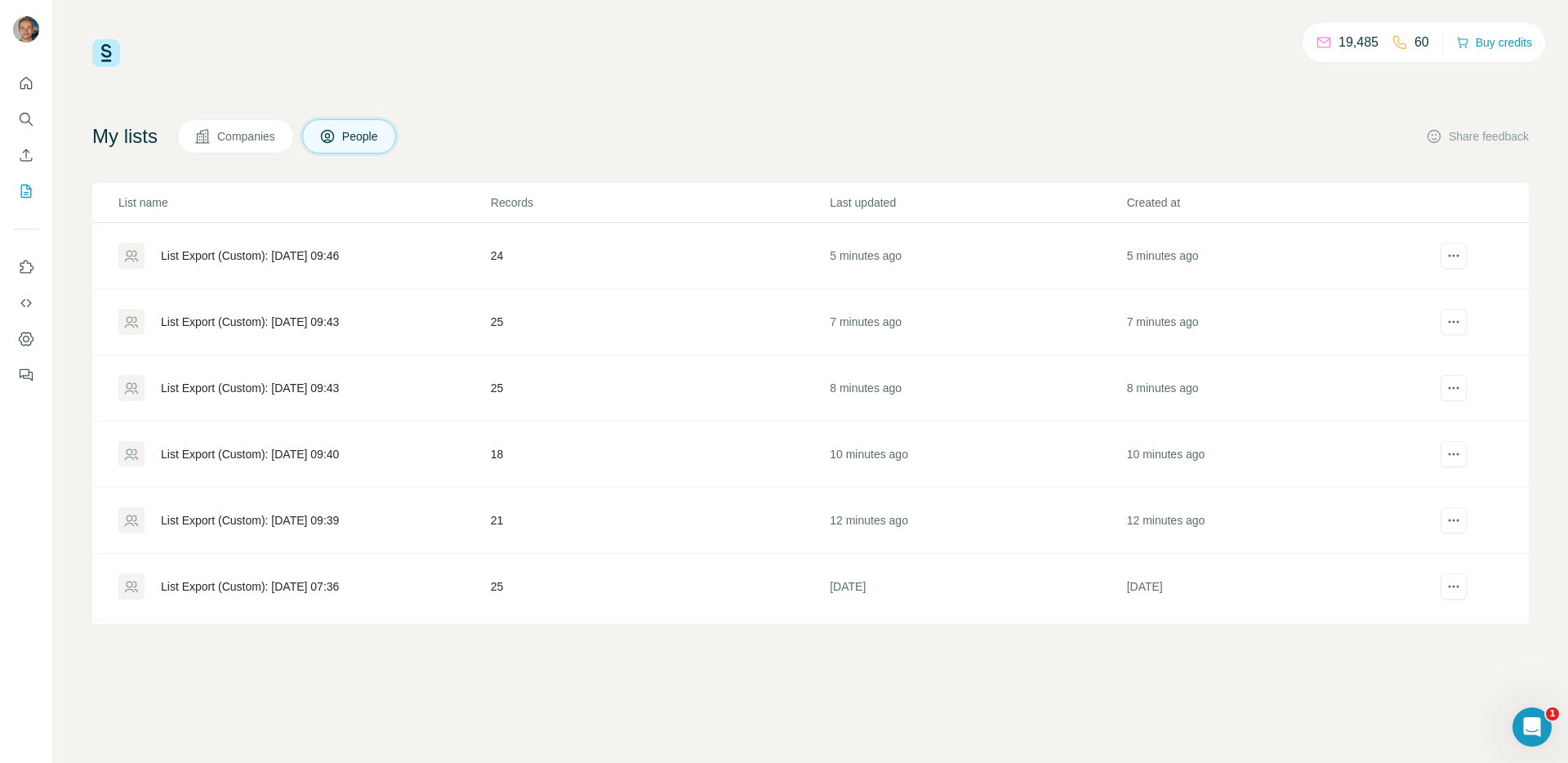
click at [339, 386] on div "List Export (Custom): [DATE] 09:43" at bounding box center [250, 388] width 178 height 16
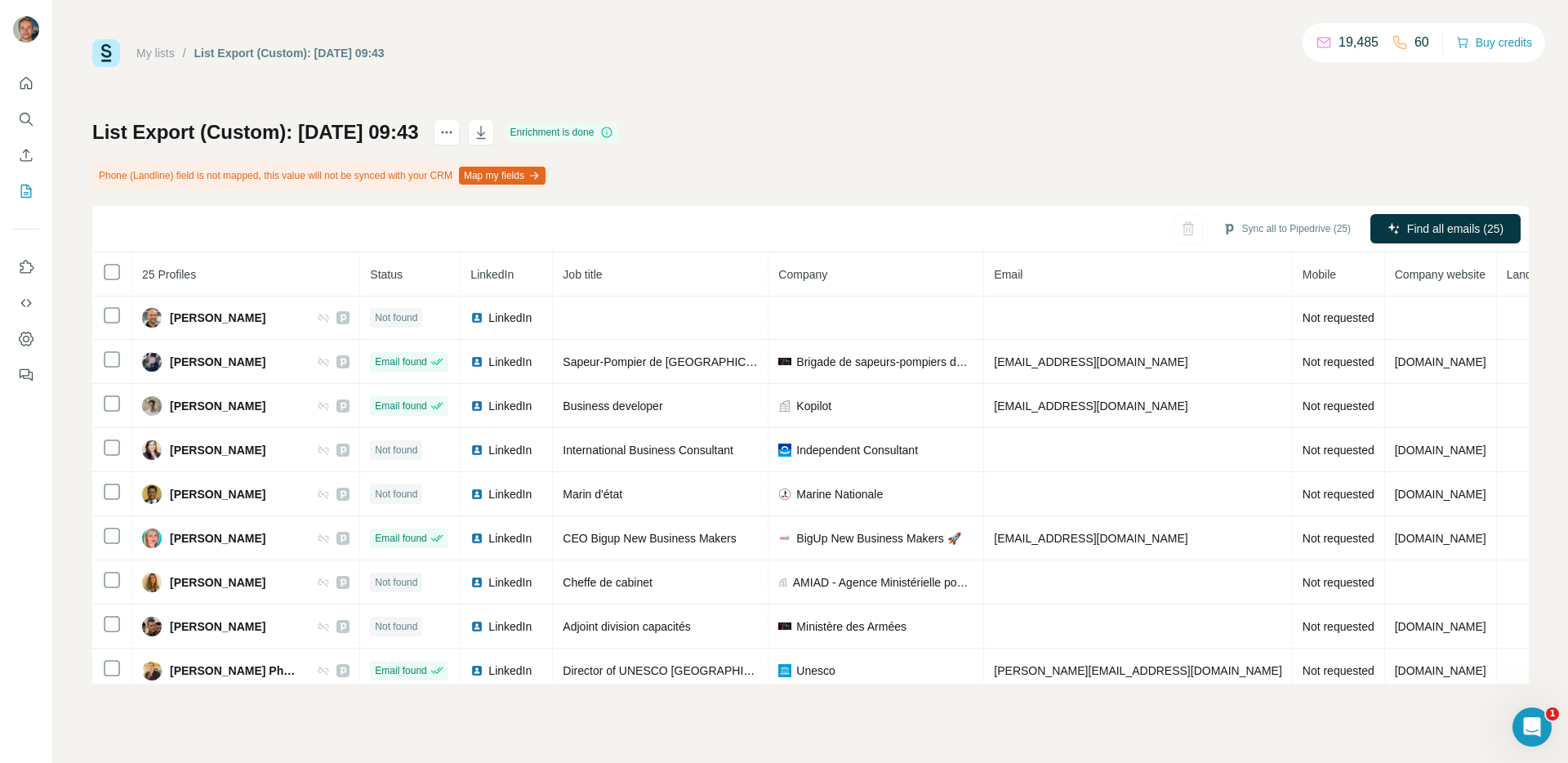
scroll to position [535, 0]
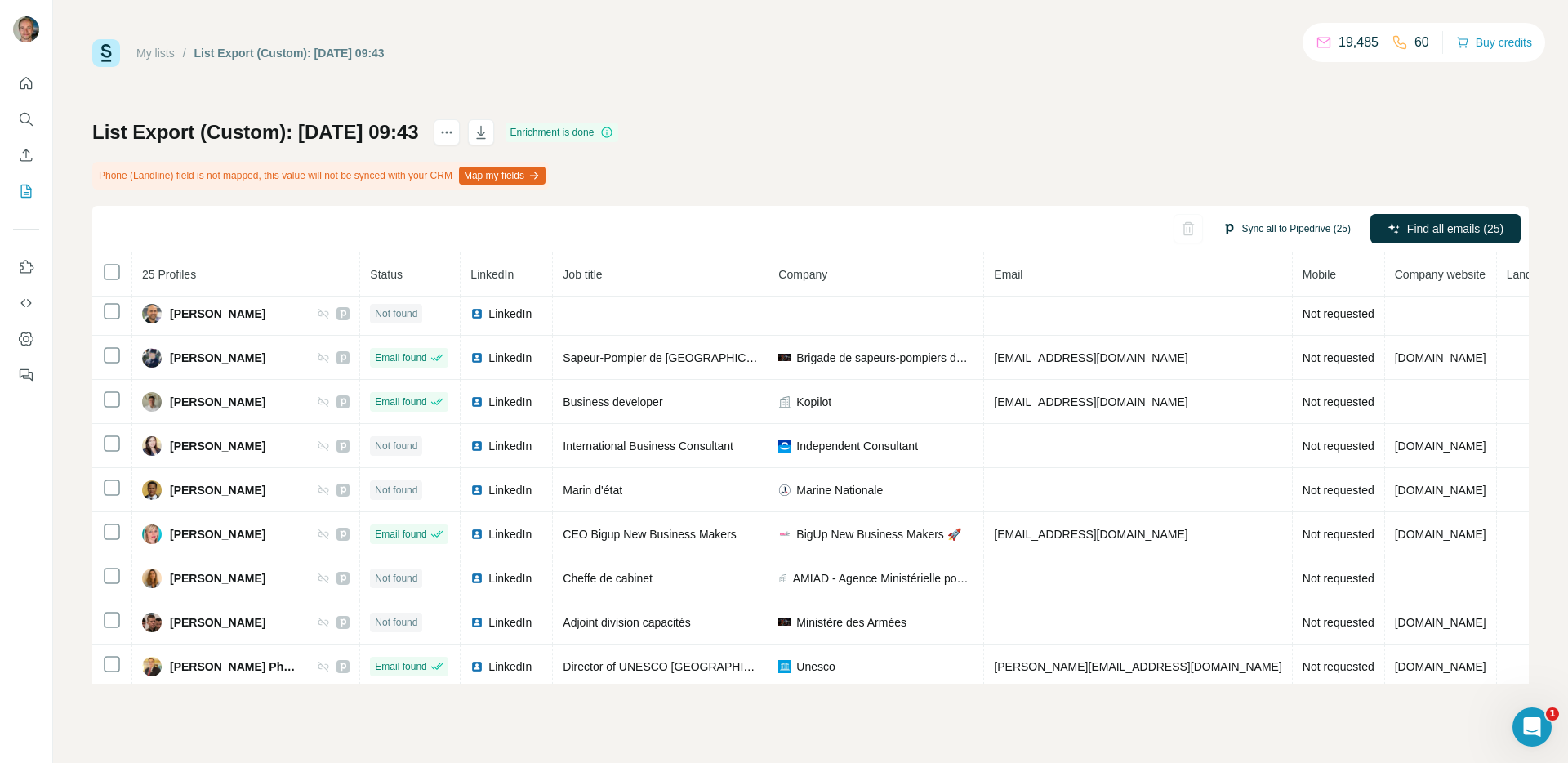
click at [1321, 235] on button "Sync all to Pipedrive (25)" at bounding box center [1286, 229] width 151 height 25
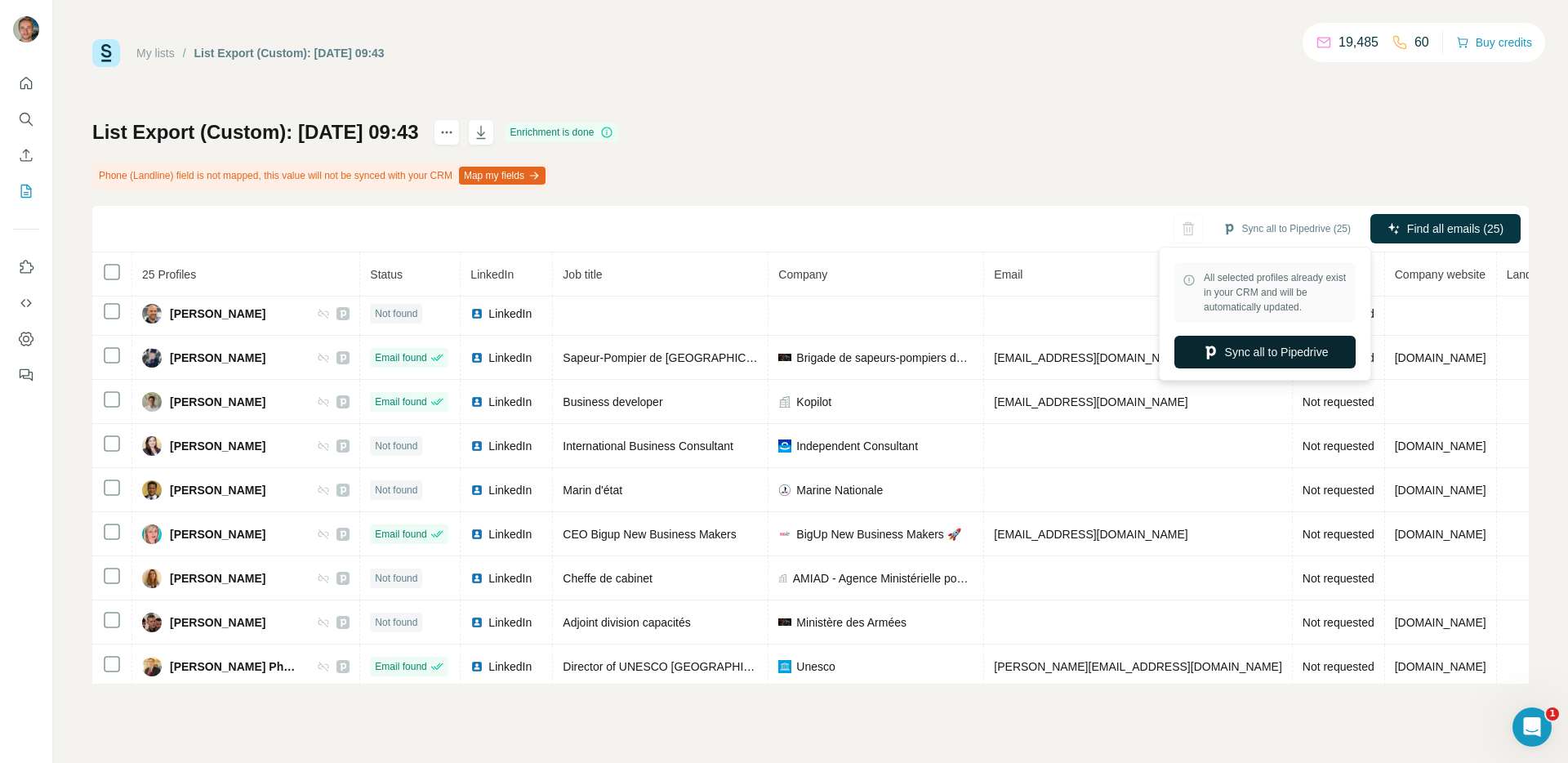
click at [1265, 347] on button "Sync all to Pipedrive" at bounding box center [1265, 352] width 181 height 32
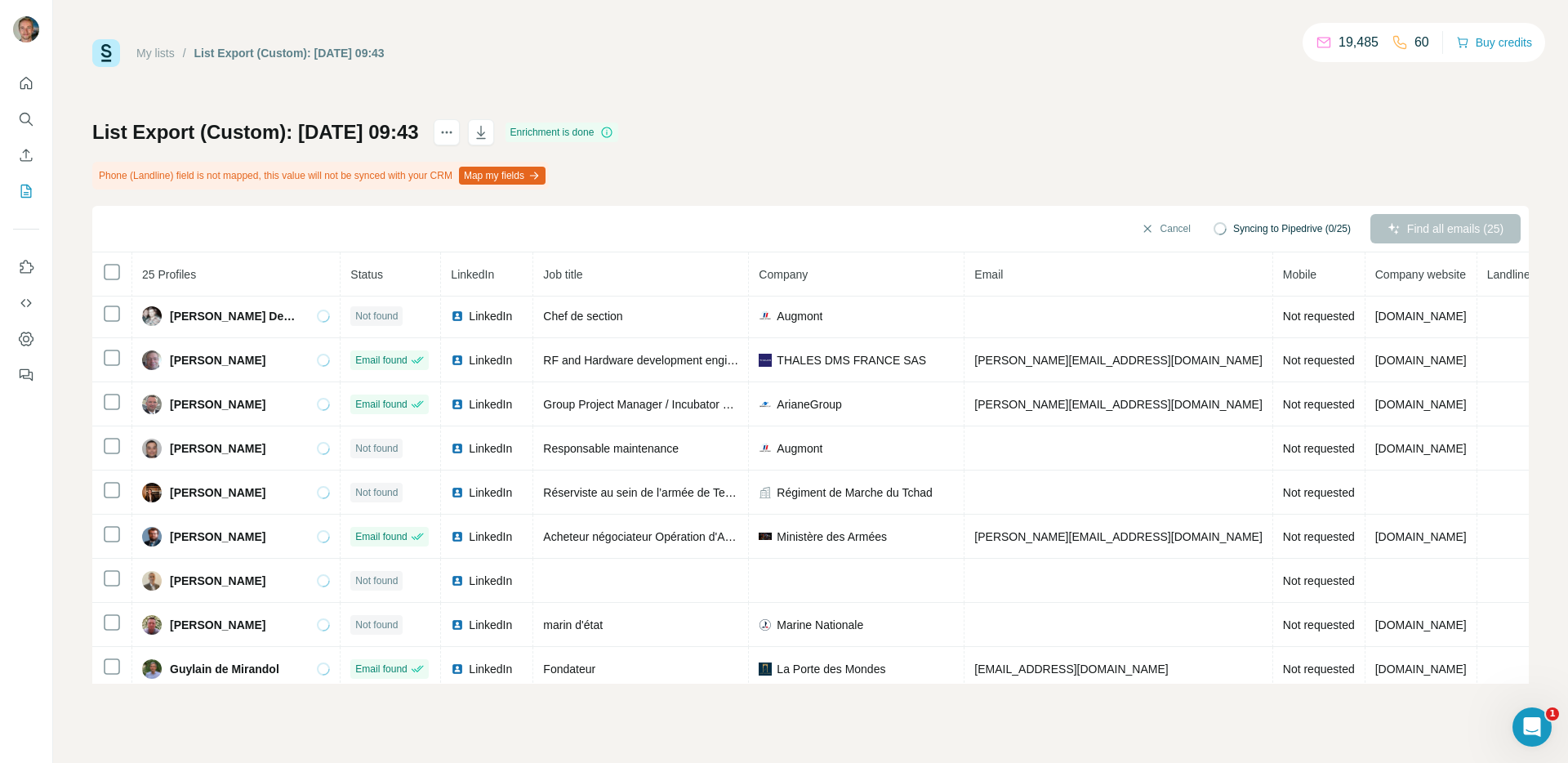
scroll to position [0, 0]
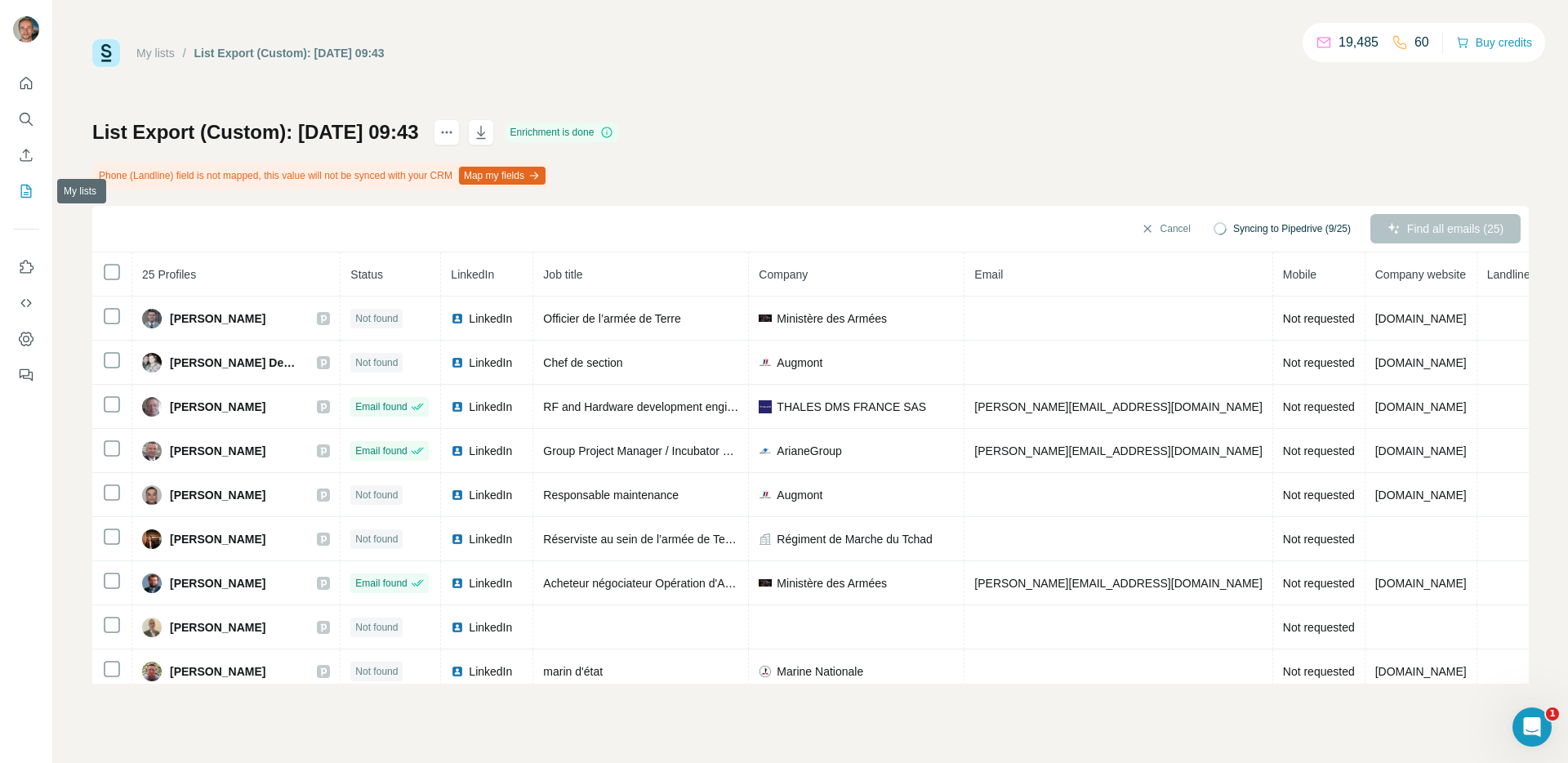
click at [31, 193] on icon "My lists" at bounding box center [26, 191] width 10 height 13
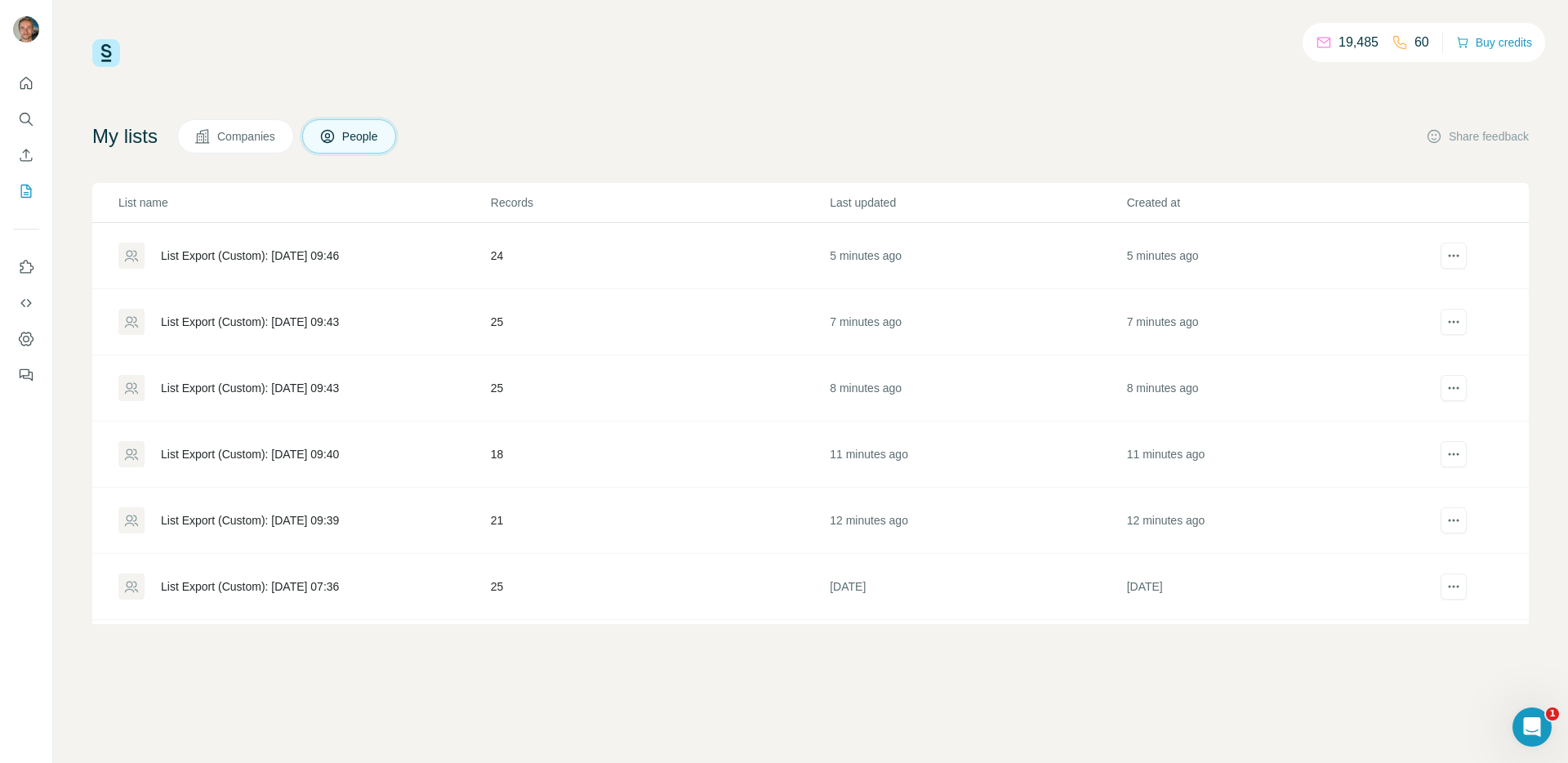
click at [439, 385] on div "List Export (Custom): [DATE] 09:43" at bounding box center [303, 388] width 371 height 26
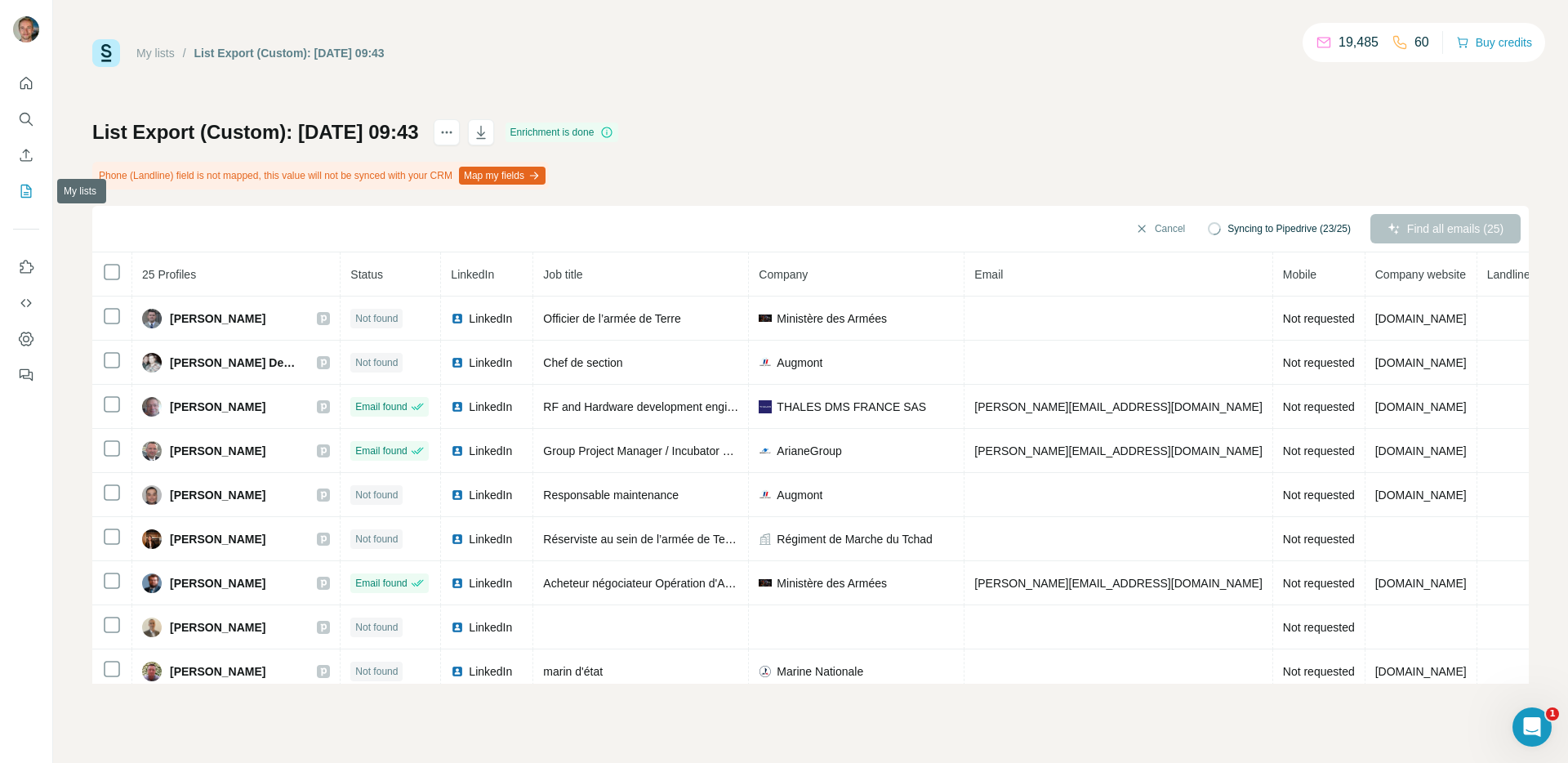
click at [19, 201] on button "My lists" at bounding box center [26, 191] width 26 height 30
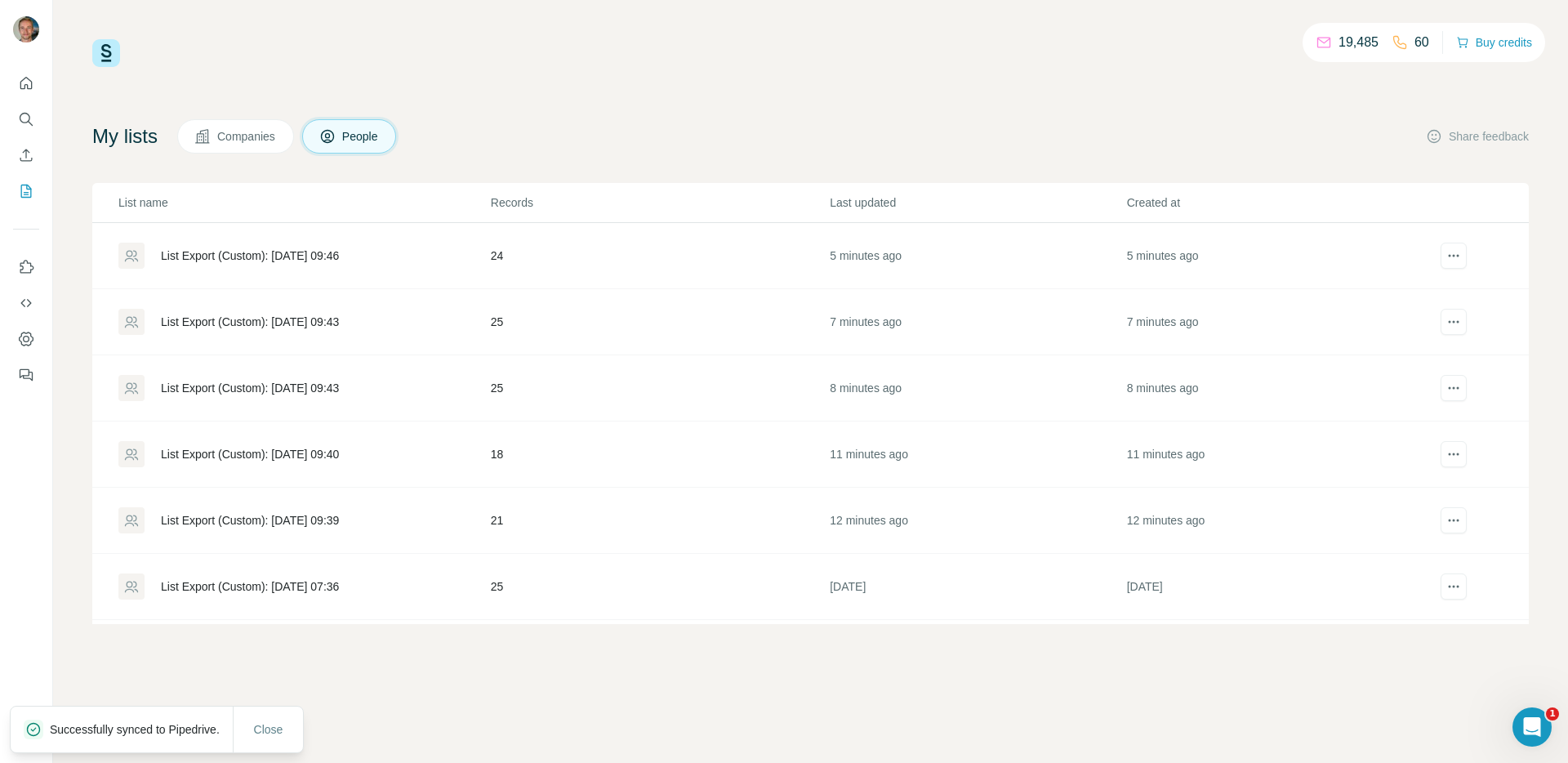
click at [303, 312] on div "List Export (Custom): [DATE] 09:43" at bounding box center [303, 322] width 371 height 26
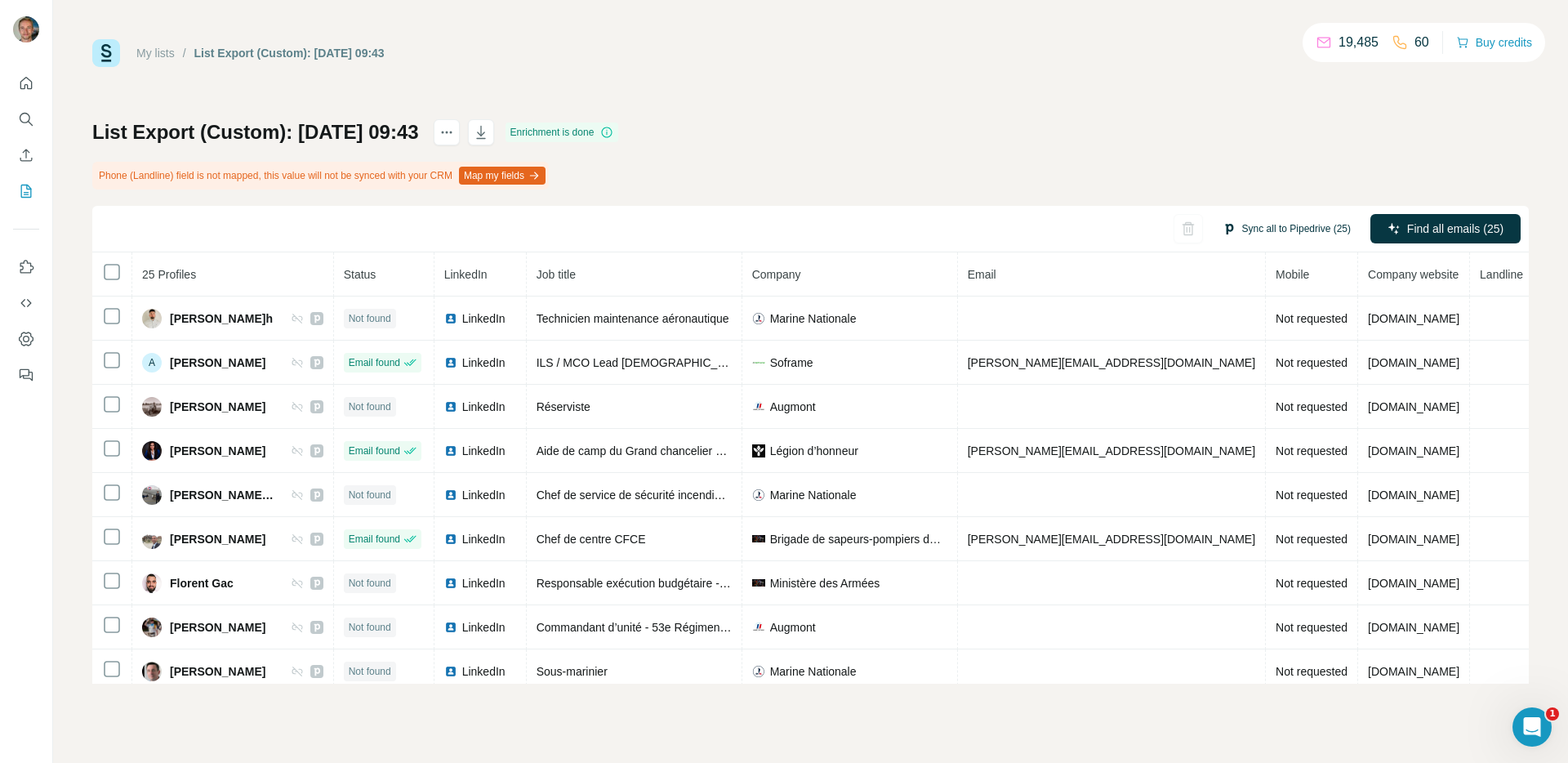
click at [1267, 235] on button "Sync all to Pipedrive (25)" at bounding box center [1286, 229] width 151 height 25
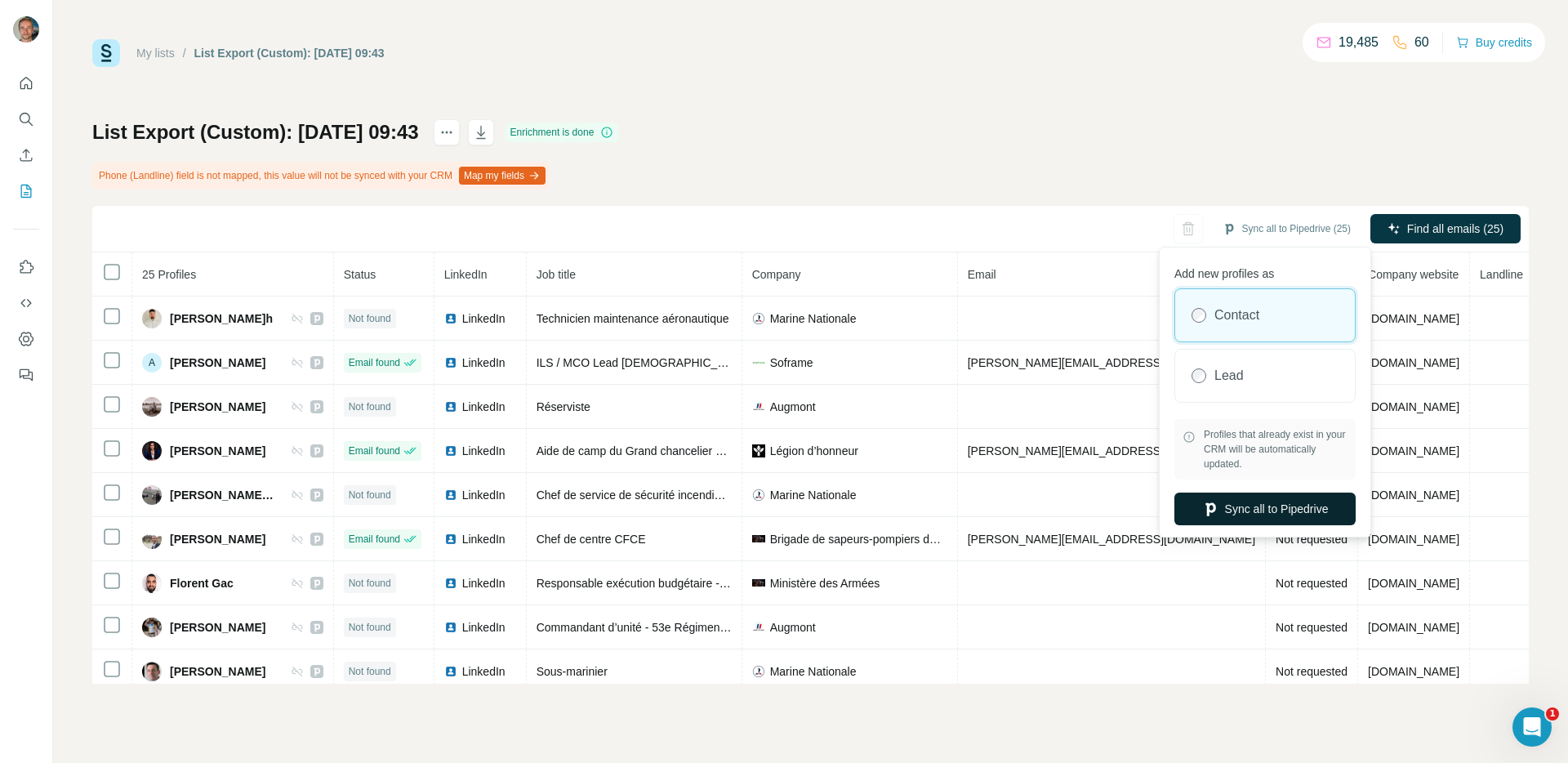
click at [1219, 498] on button "Sync all to Pipedrive" at bounding box center [1265, 509] width 181 height 32
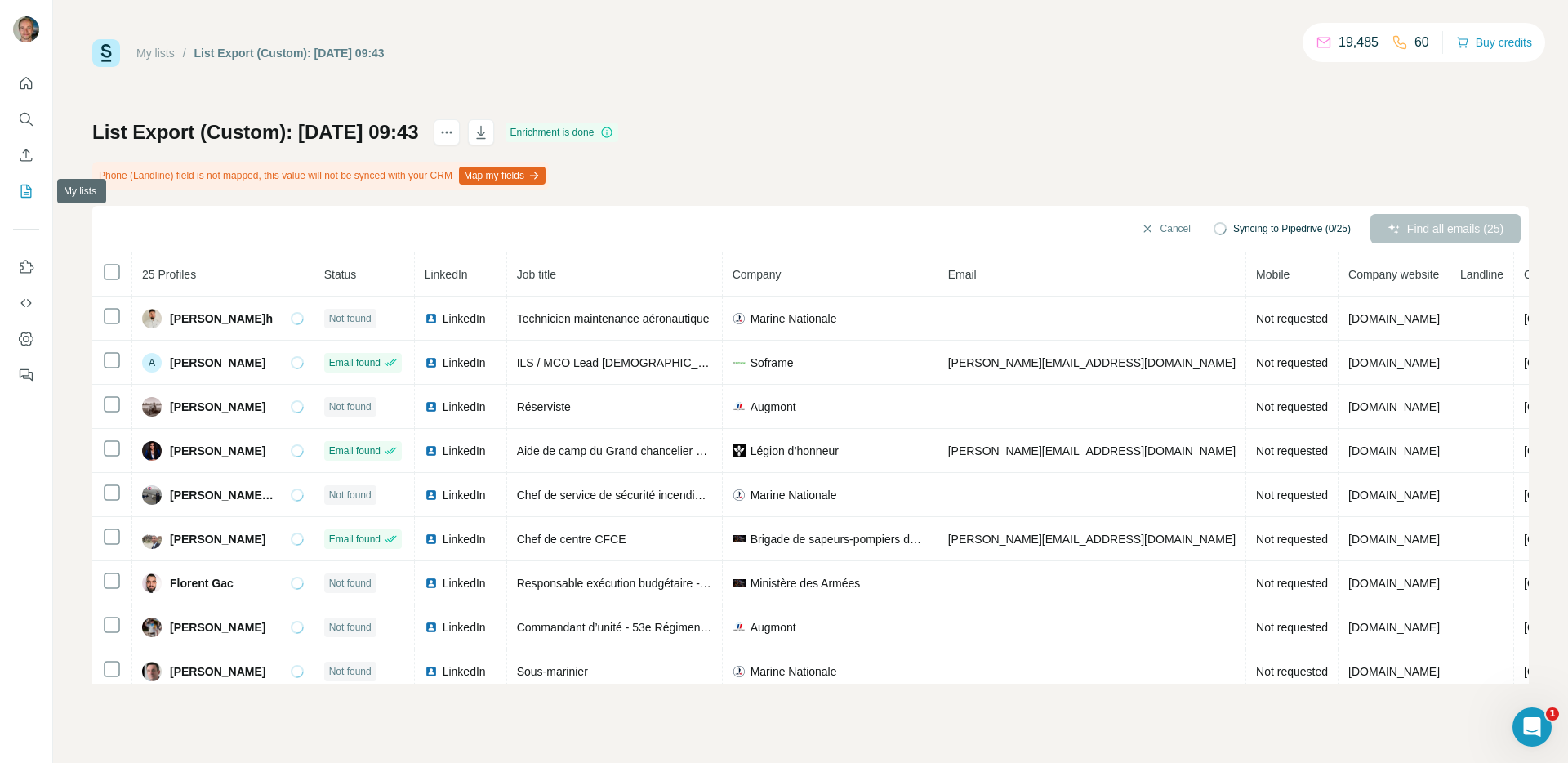
click at [36, 190] on button "My lists" at bounding box center [26, 191] width 26 height 30
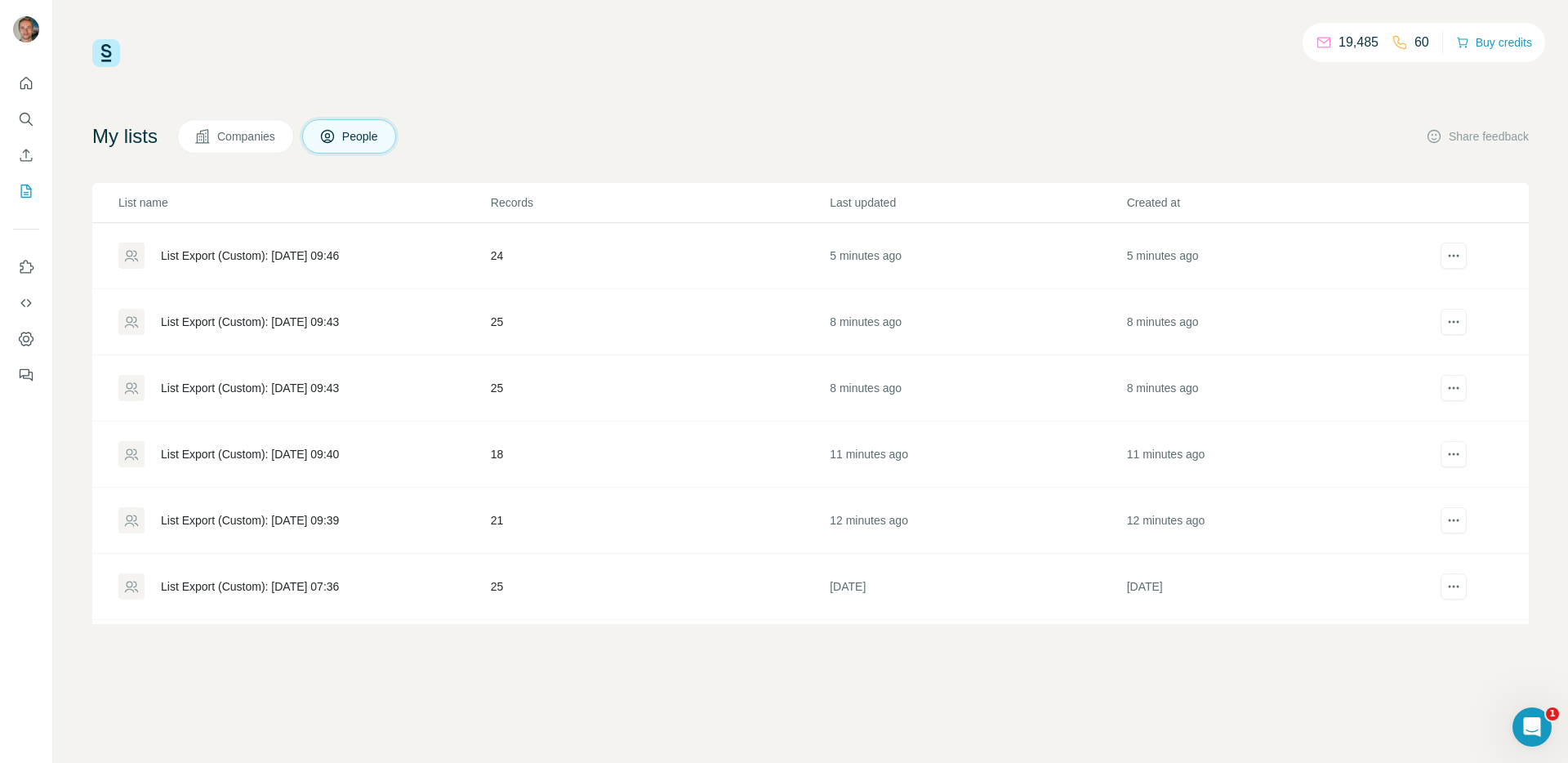
click at [218, 378] on div "List Export (Custom): [DATE] 09:43" at bounding box center [303, 388] width 371 height 26
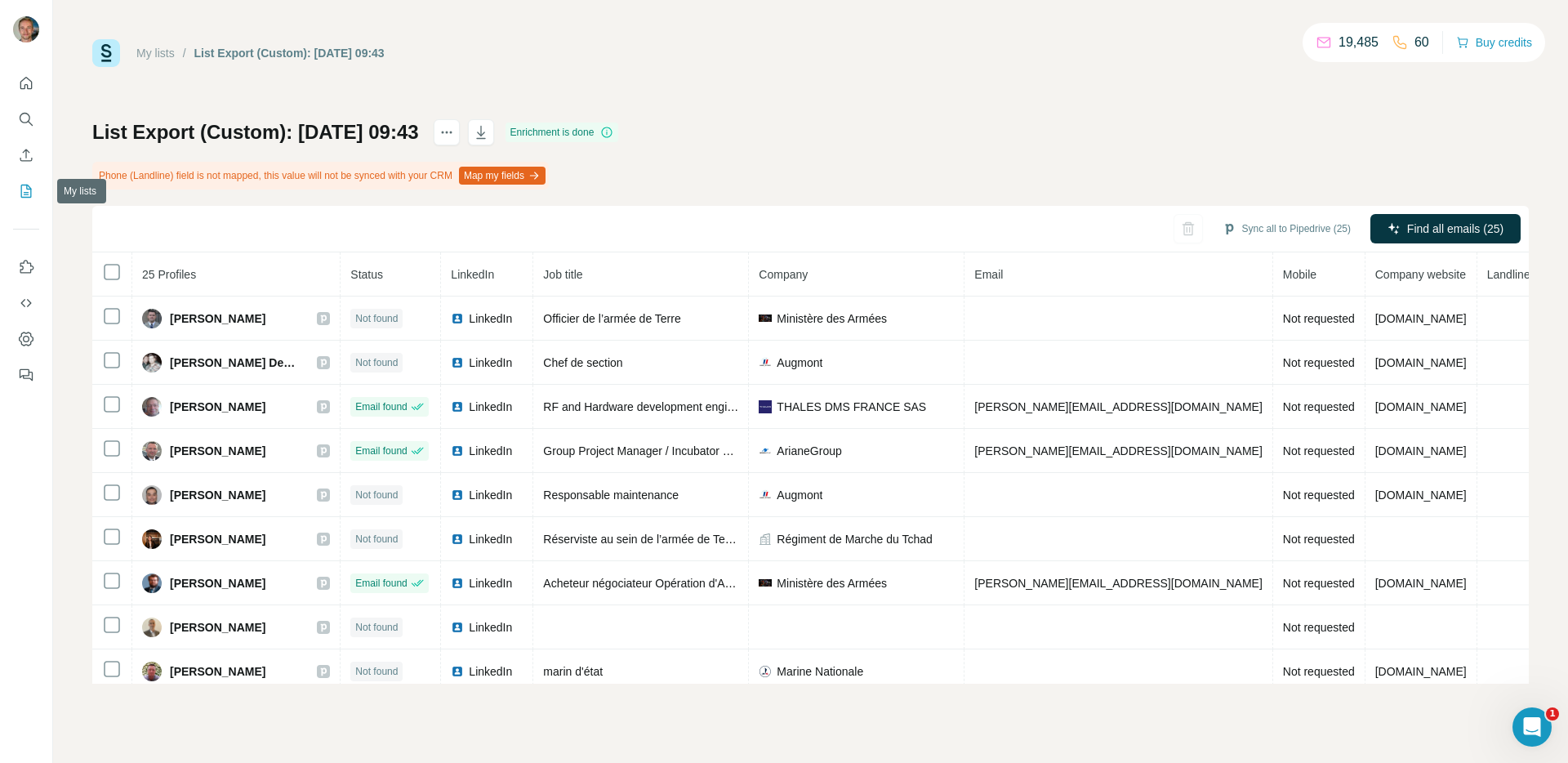
click at [28, 202] on button "My lists" at bounding box center [26, 191] width 26 height 30
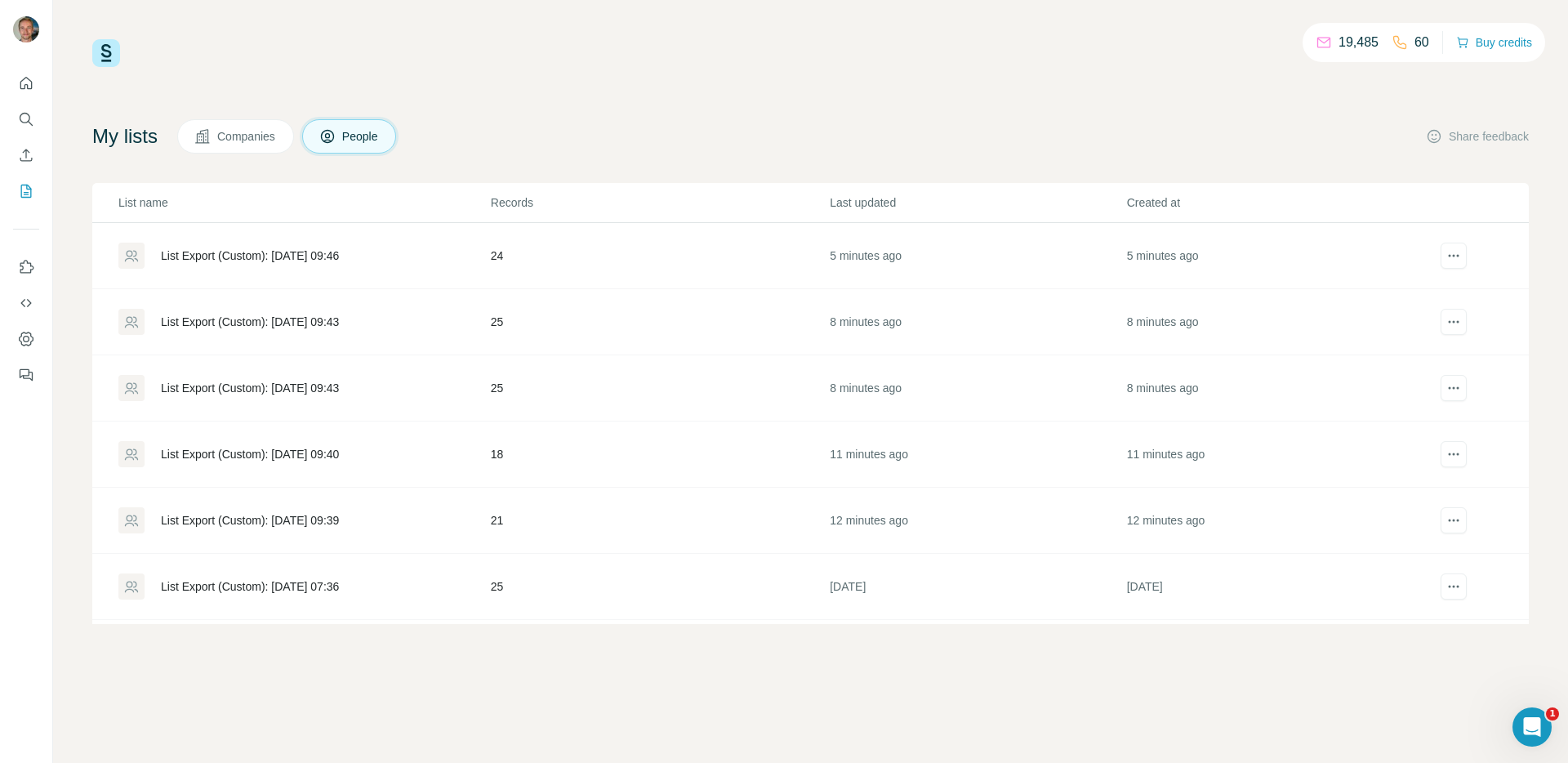
click at [251, 279] on td "List Export (Custom): [DATE] 09:46" at bounding box center [291, 256] width 398 height 66
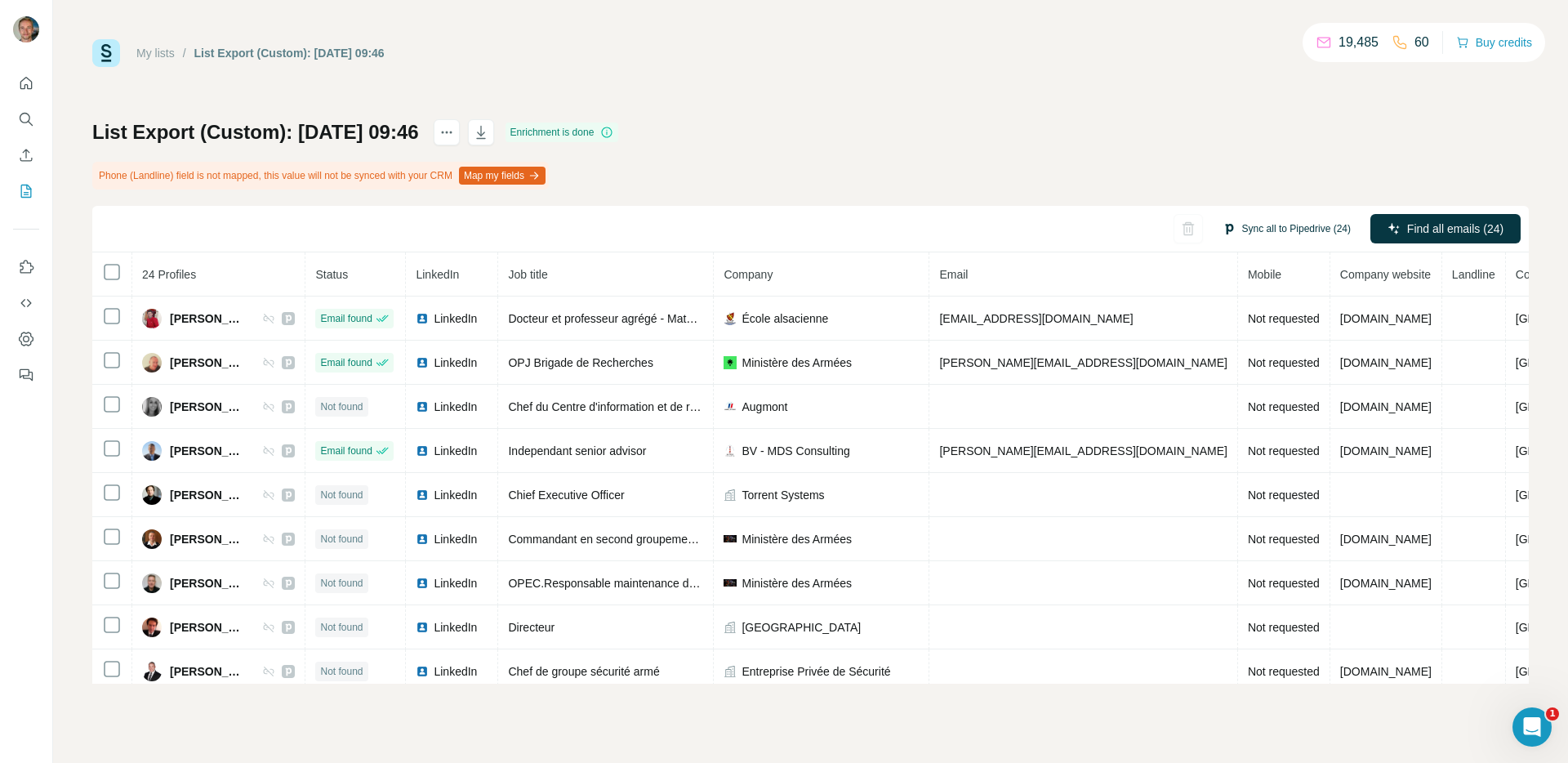
click at [1249, 227] on button "Sync all to Pipedrive (24)" at bounding box center [1286, 229] width 151 height 25
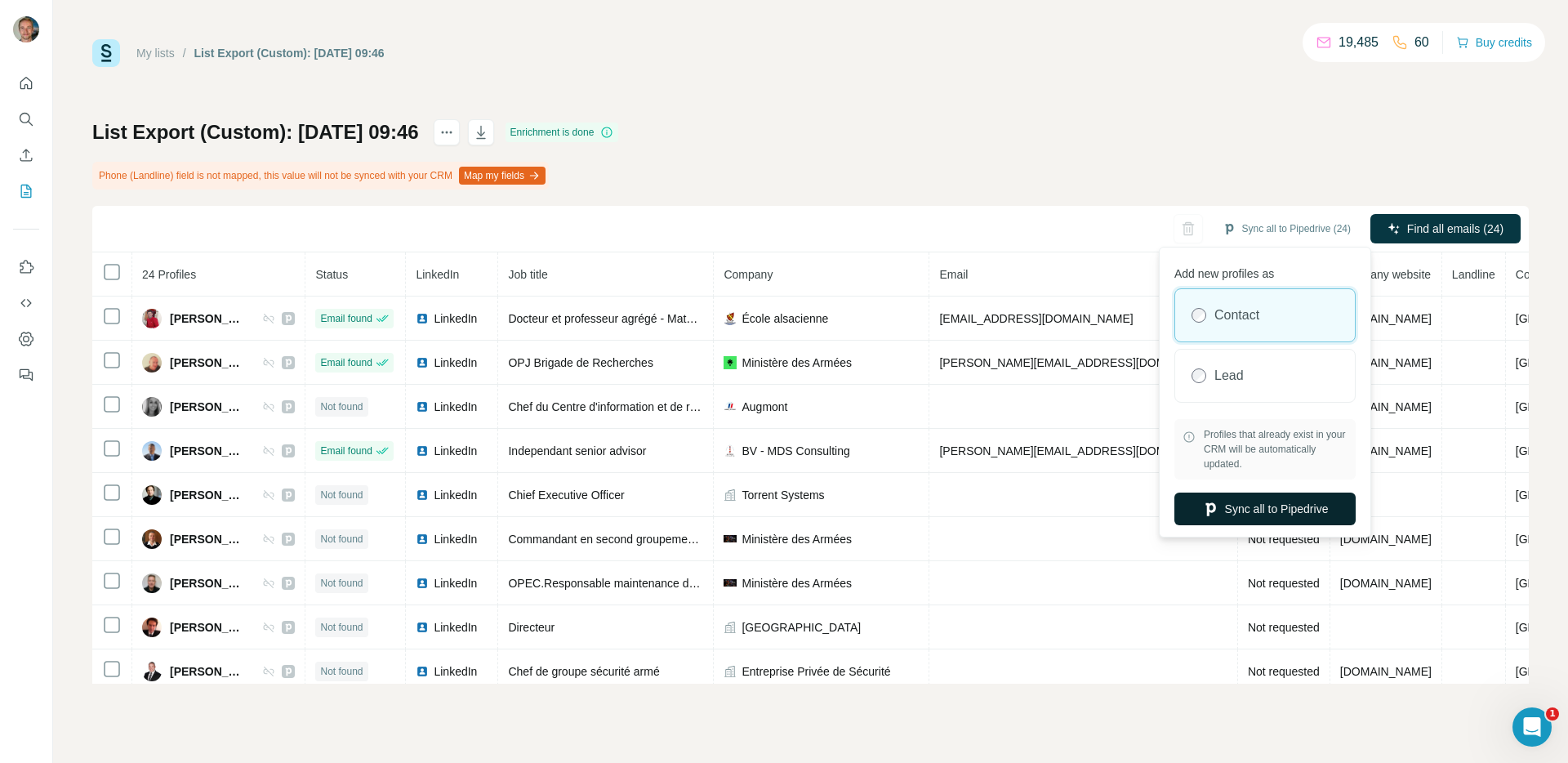
click at [1206, 506] on icon "button" at bounding box center [1210, 509] width 16 height 16
